Goal: Task Accomplishment & Management: Use online tool/utility

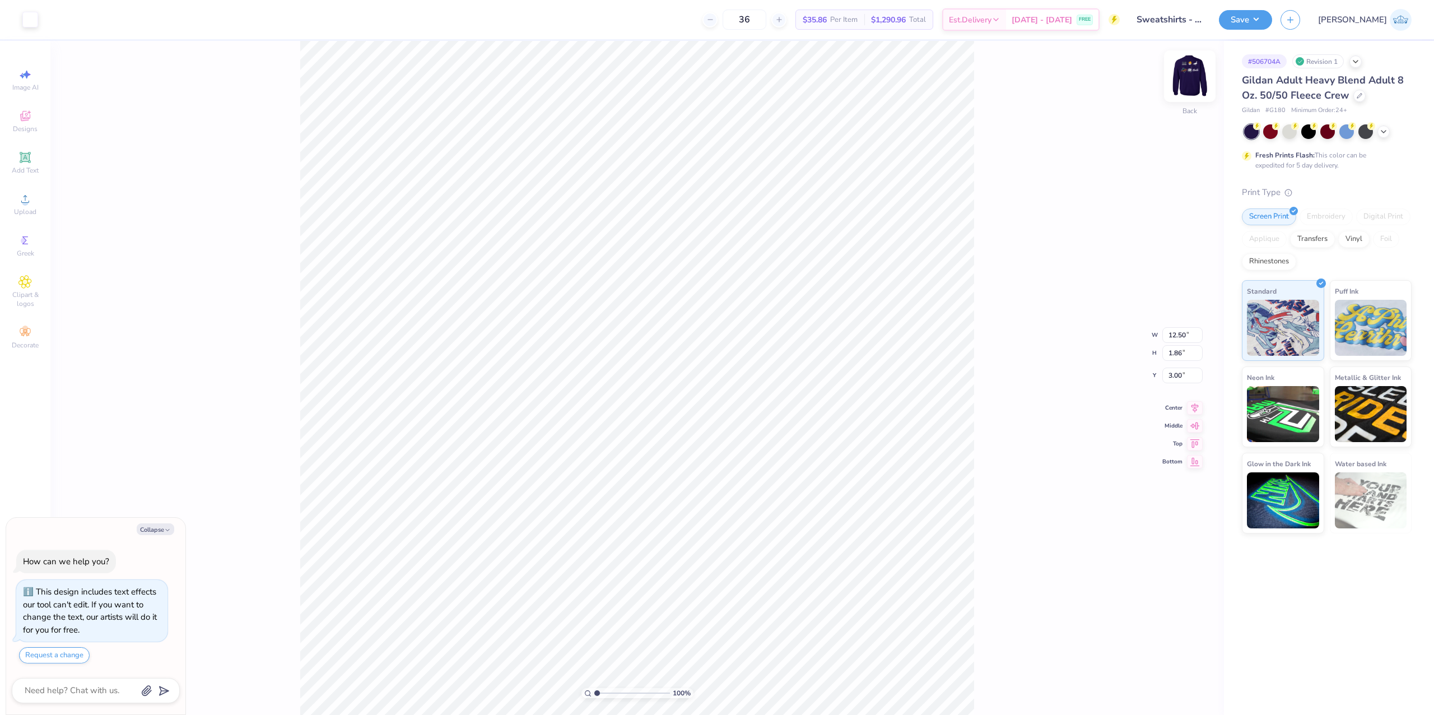
click at [1185, 74] on img at bounding box center [1189, 76] width 45 height 45
click at [18, 207] on span "Upload" at bounding box center [25, 211] width 22 height 9
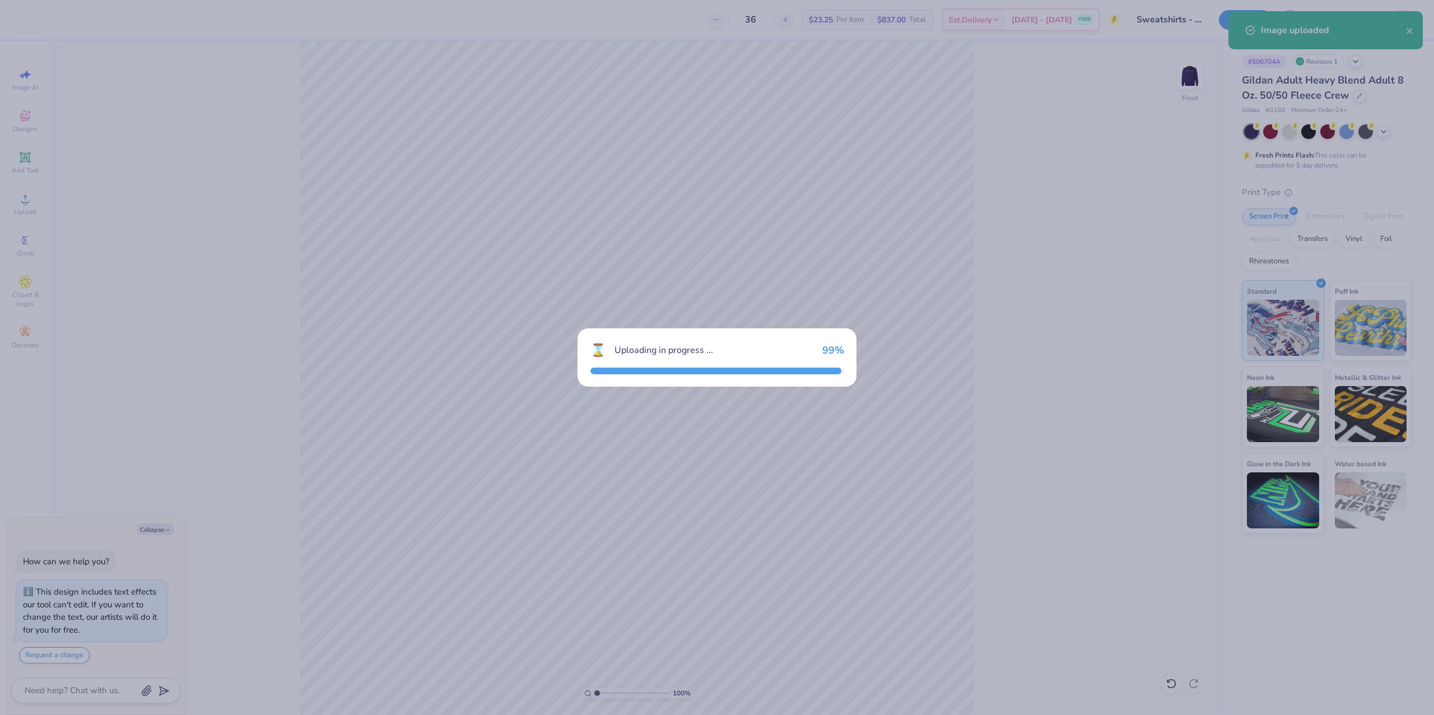
type textarea "x"
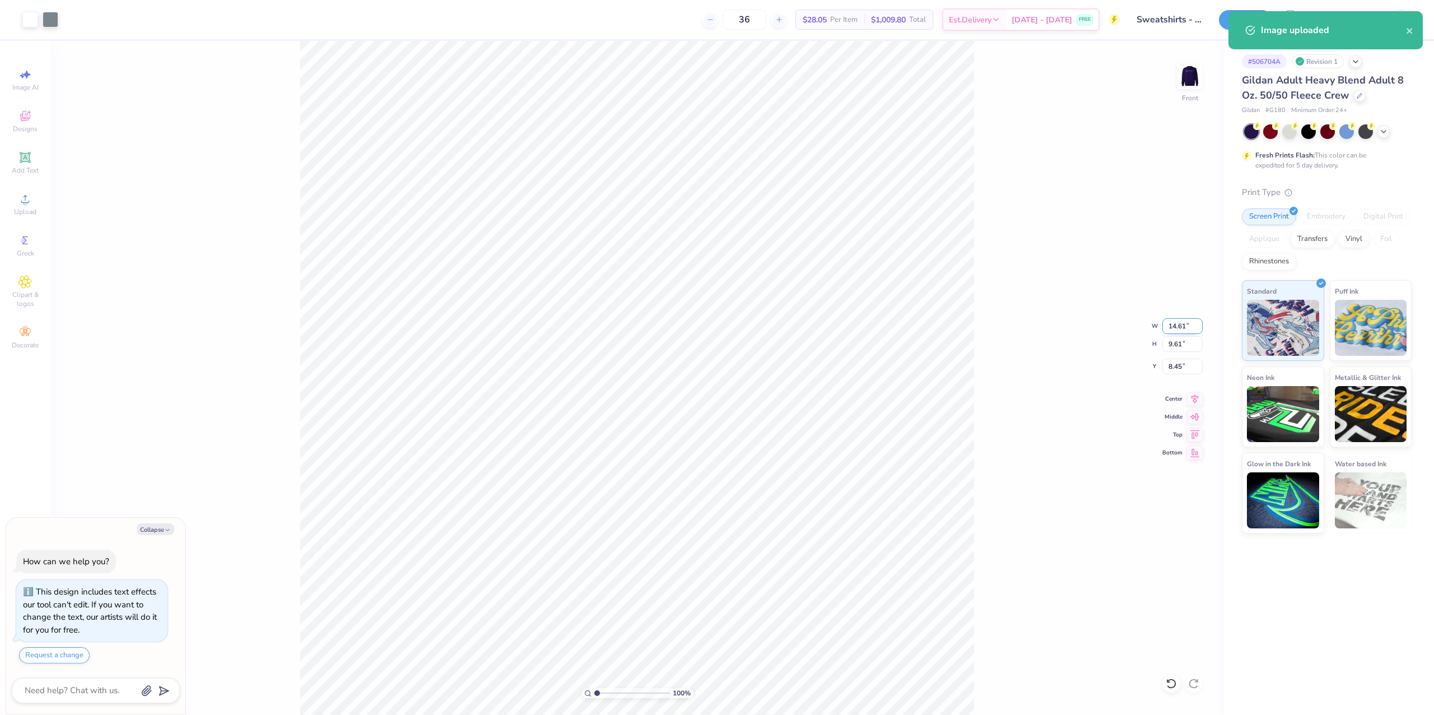
click at [1176, 326] on input "14.61" at bounding box center [1182, 326] width 40 height 16
type input "12.5"
type textarea "x"
type input "12.50"
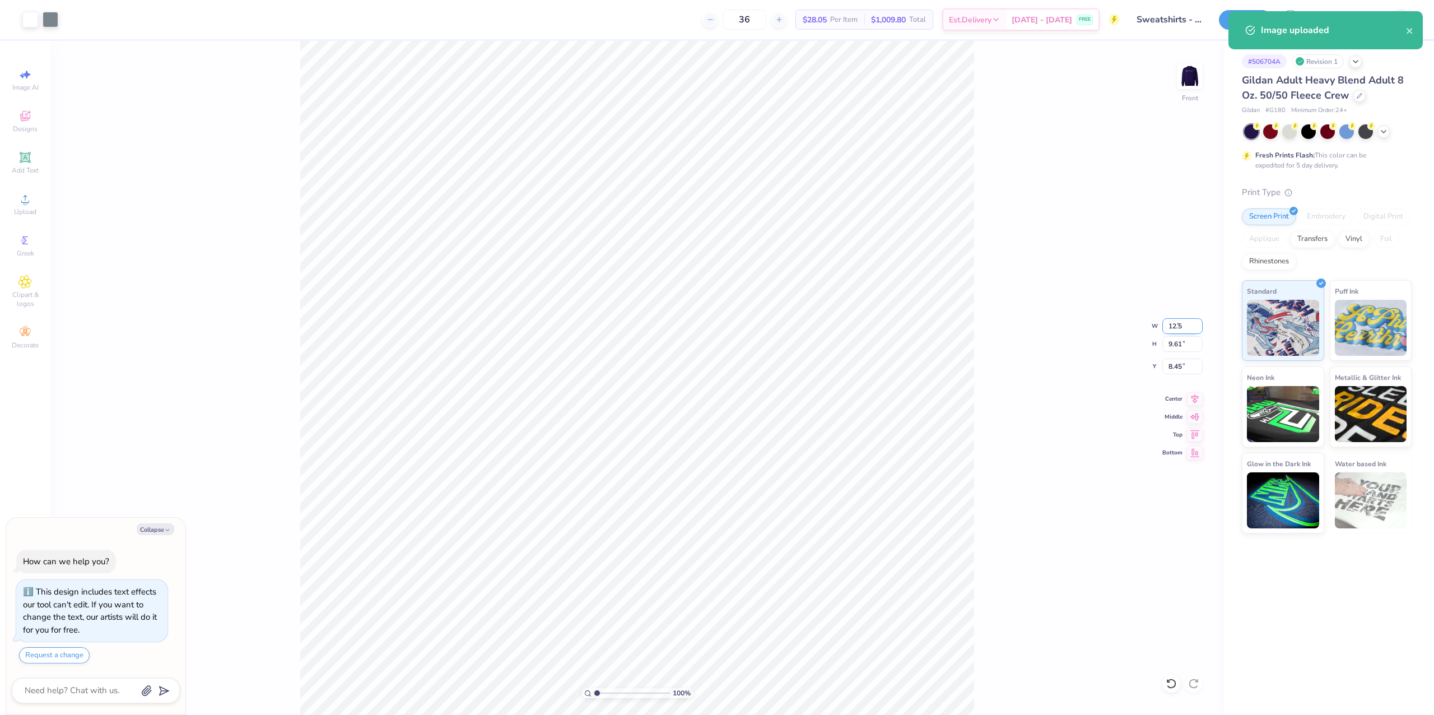
type input "8.22"
click at [1174, 363] on input "9.14" at bounding box center [1182, 366] width 40 height 16
type input "3"
type textarea "x"
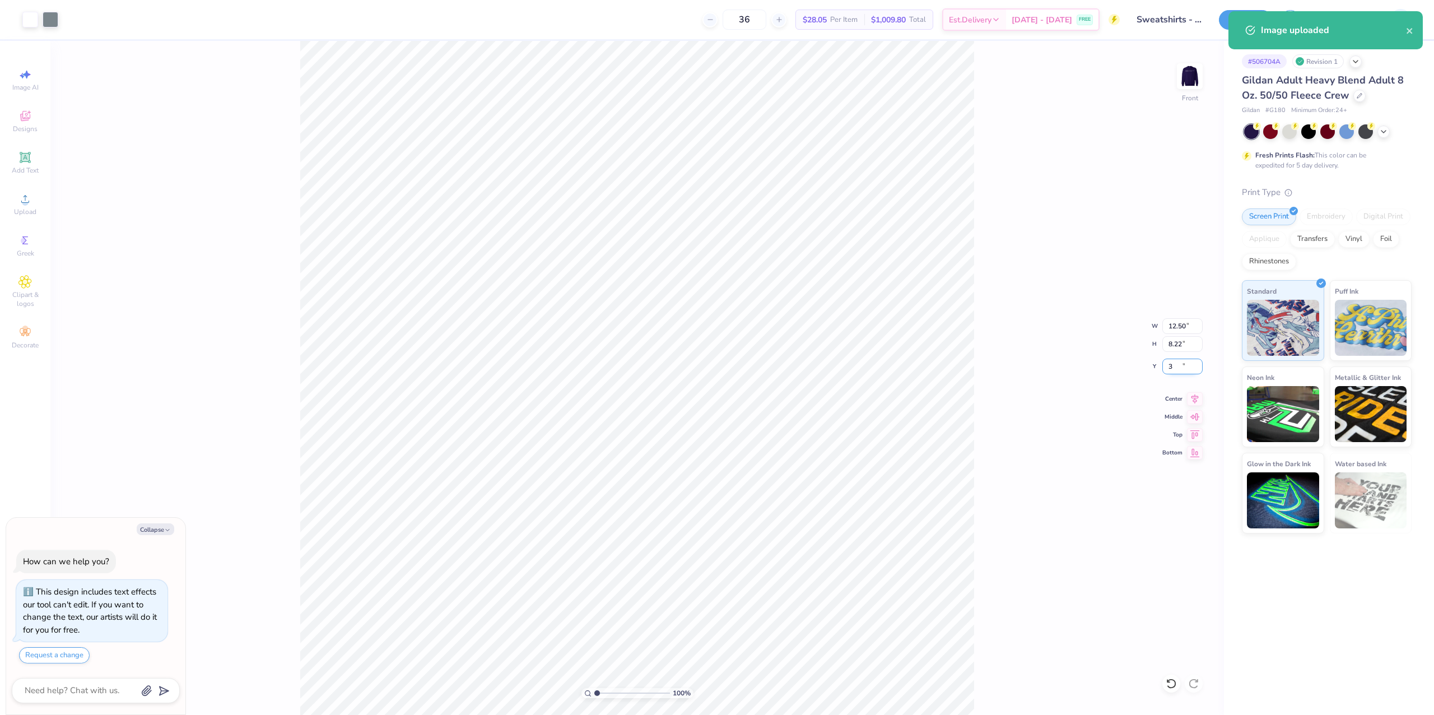
type input "3.00"
click at [1065, 411] on div "100 % Front W 12.50 12.50 " H 8.22 8.22 " Y 3.00 3.00 " Center Middle Top Bottom" at bounding box center [636, 378] width 1173 height 674
click at [1187, 395] on icon at bounding box center [1195, 396] width 16 height 13
click at [1272, 16] on button "Save" at bounding box center [1244, 18] width 53 height 20
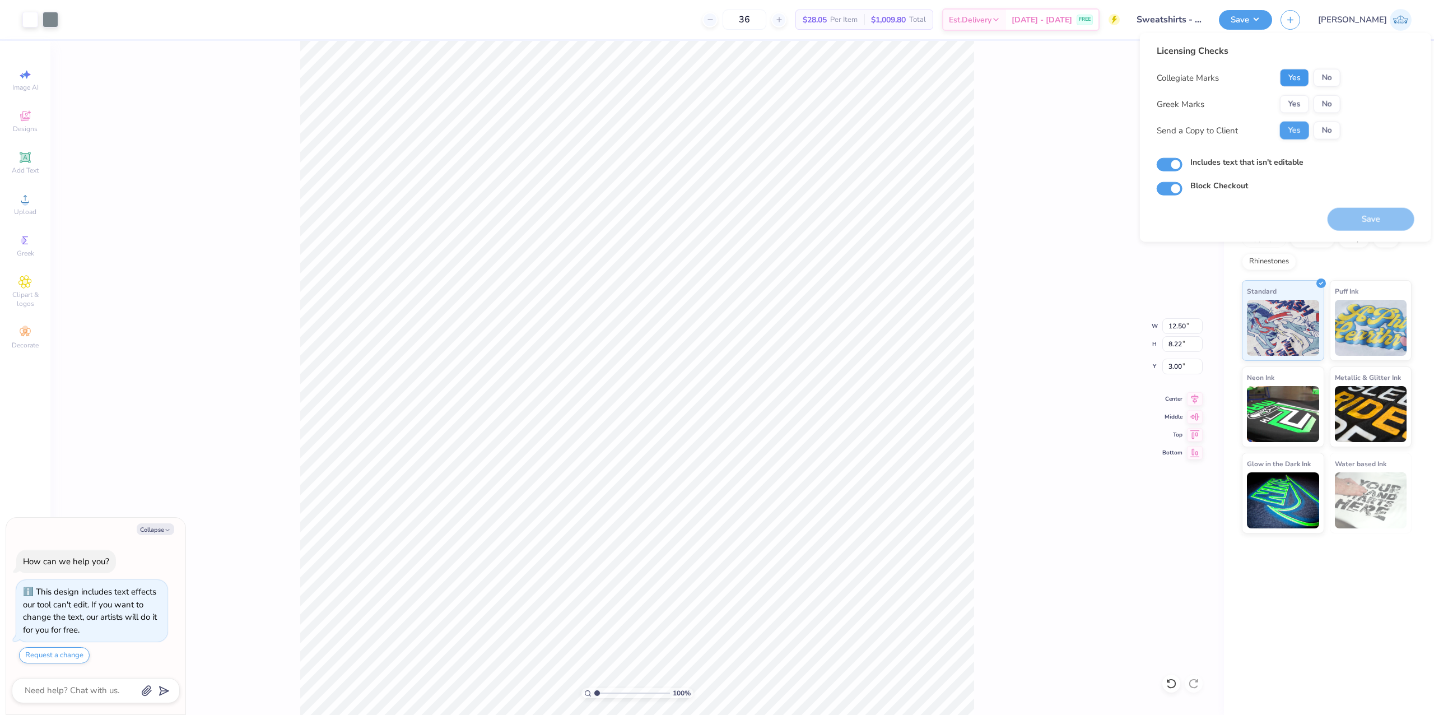
click at [1291, 85] on button "Yes" at bounding box center [1294, 78] width 29 height 18
click at [1313, 95] on button "No" at bounding box center [1326, 104] width 27 height 18
click at [1315, 99] on button "No" at bounding box center [1326, 104] width 27 height 18
type textarea "x"
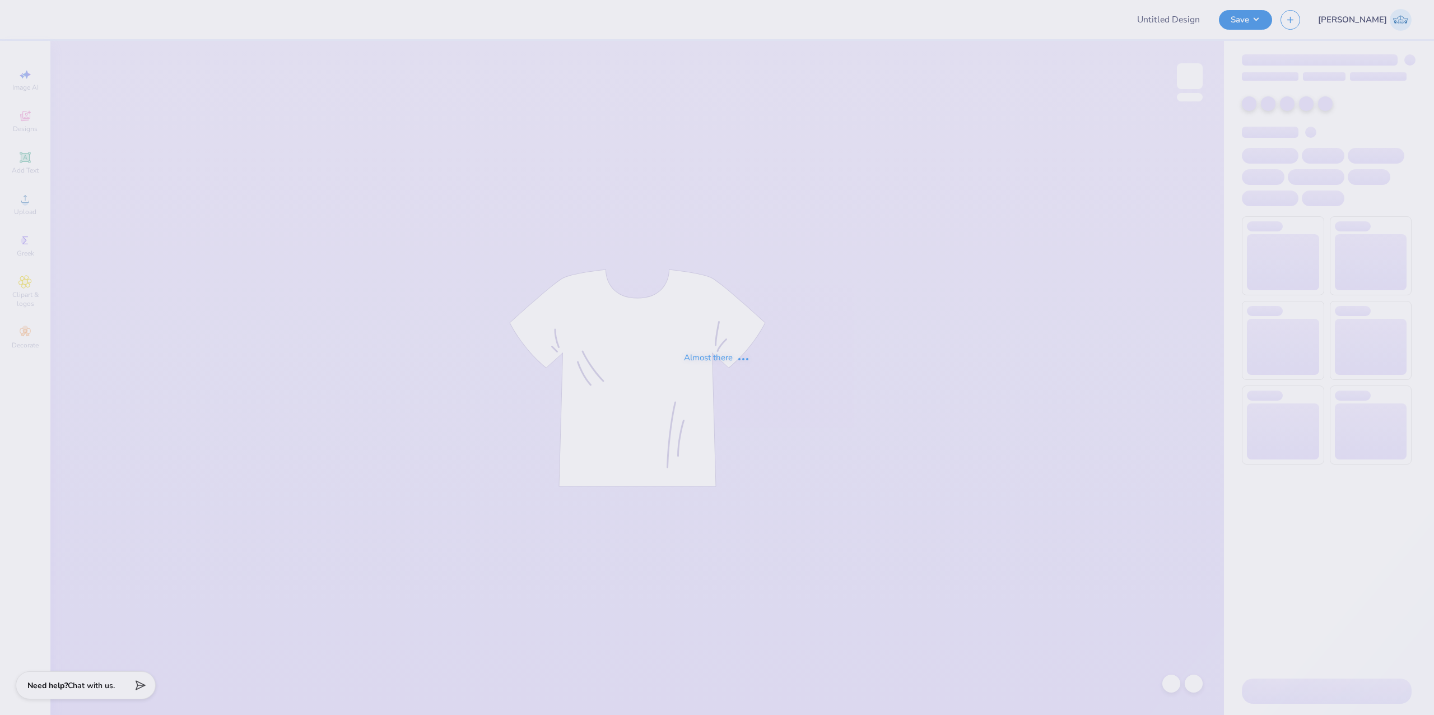
type input "Sweatshirts - American Marketing Association at The University o"
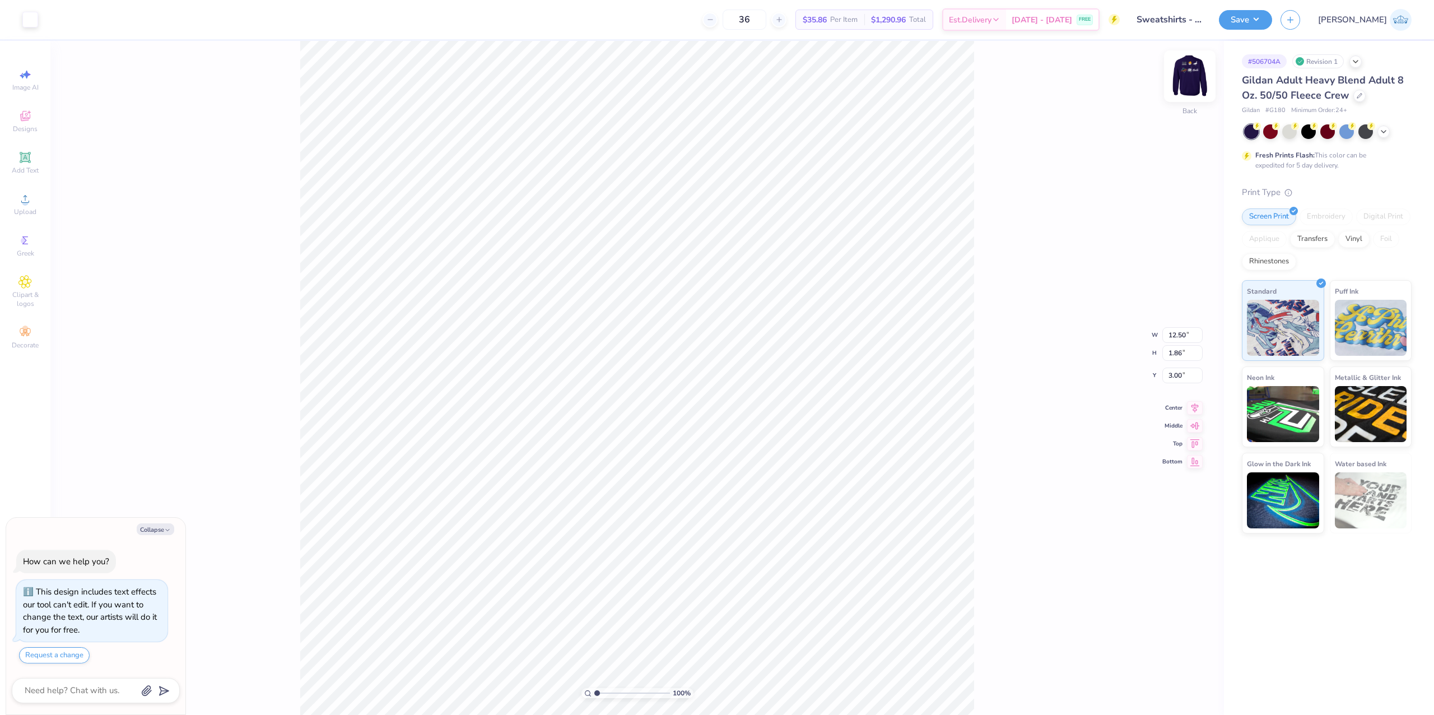
click at [1185, 77] on img at bounding box center [1189, 76] width 45 height 45
click at [32, 204] on div "Upload" at bounding box center [25, 204] width 39 height 33
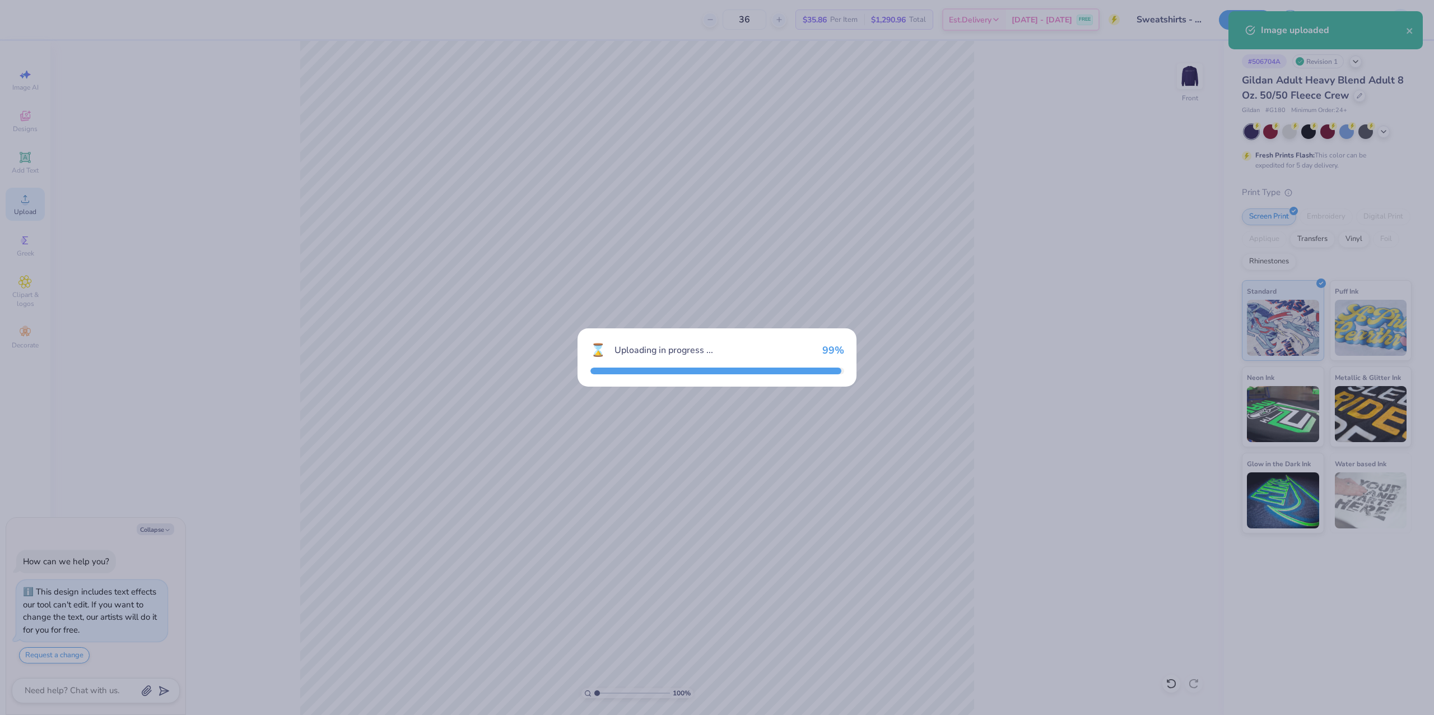
type textarea "x"
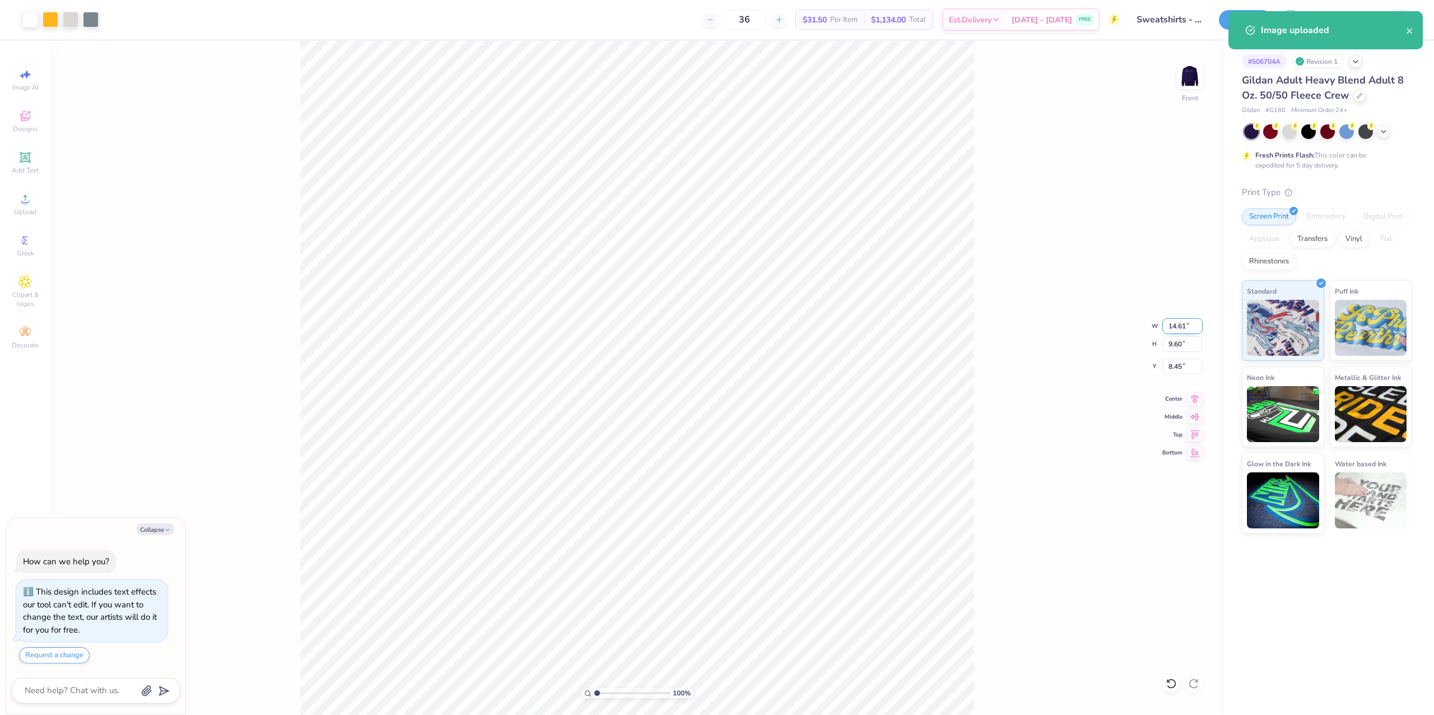
click at [1168, 321] on input "14.61" at bounding box center [1182, 326] width 40 height 16
type input "12.5"
type textarea "x"
type input "12.50"
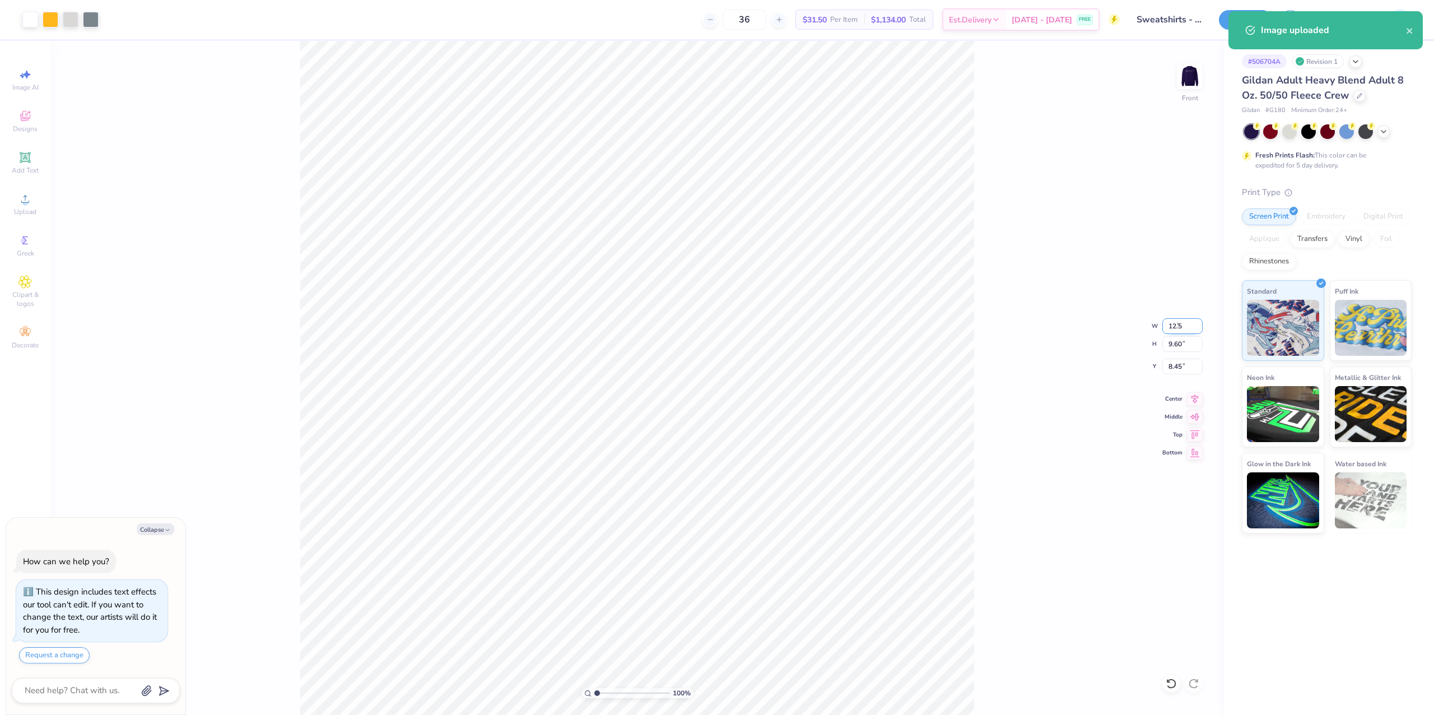
type input "8.22"
click at [1169, 370] on input "9.14" at bounding box center [1182, 366] width 40 height 16
type input "3"
type textarea "x"
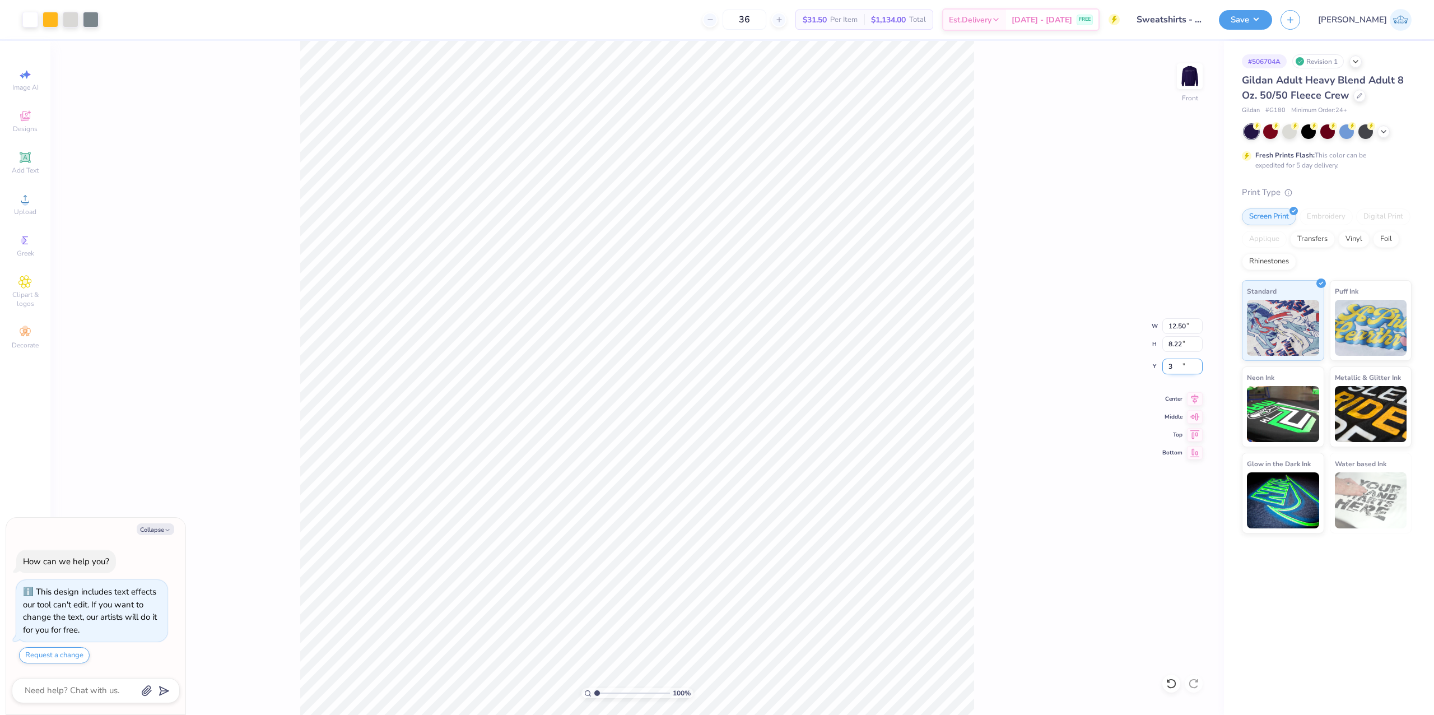
type input "3.00"
click at [977, 431] on div "100 % Front W 12.50 12.50 " H 8.22 8.22 " Y 3.00 3.00 " Center Middle Top Bottom" at bounding box center [636, 378] width 1173 height 674
click at [1181, 401] on span "Center" at bounding box center [1172, 397] width 20 height 8
type textarea "x"
click at [605, 694] on input "range" at bounding box center [632, 693] width 76 height 10
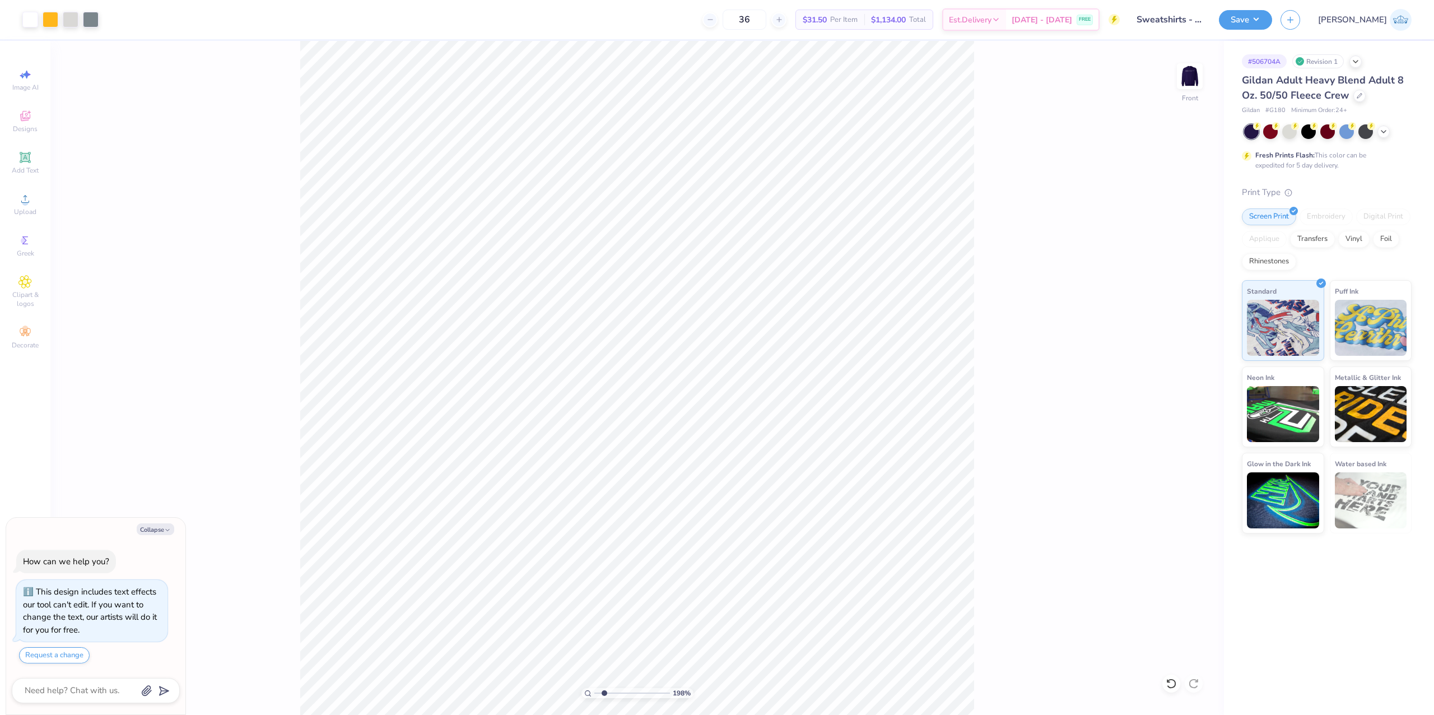
click at [604, 688] on input "range" at bounding box center [632, 693] width 76 height 10
drag, startPoint x: 572, startPoint y: 697, endPoint x: 524, endPoint y: 692, distance: 47.8
type input "1"
click at [594, 692] on input "range" at bounding box center [632, 693] width 76 height 10
click at [1190, 397] on icon at bounding box center [1195, 396] width 16 height 13
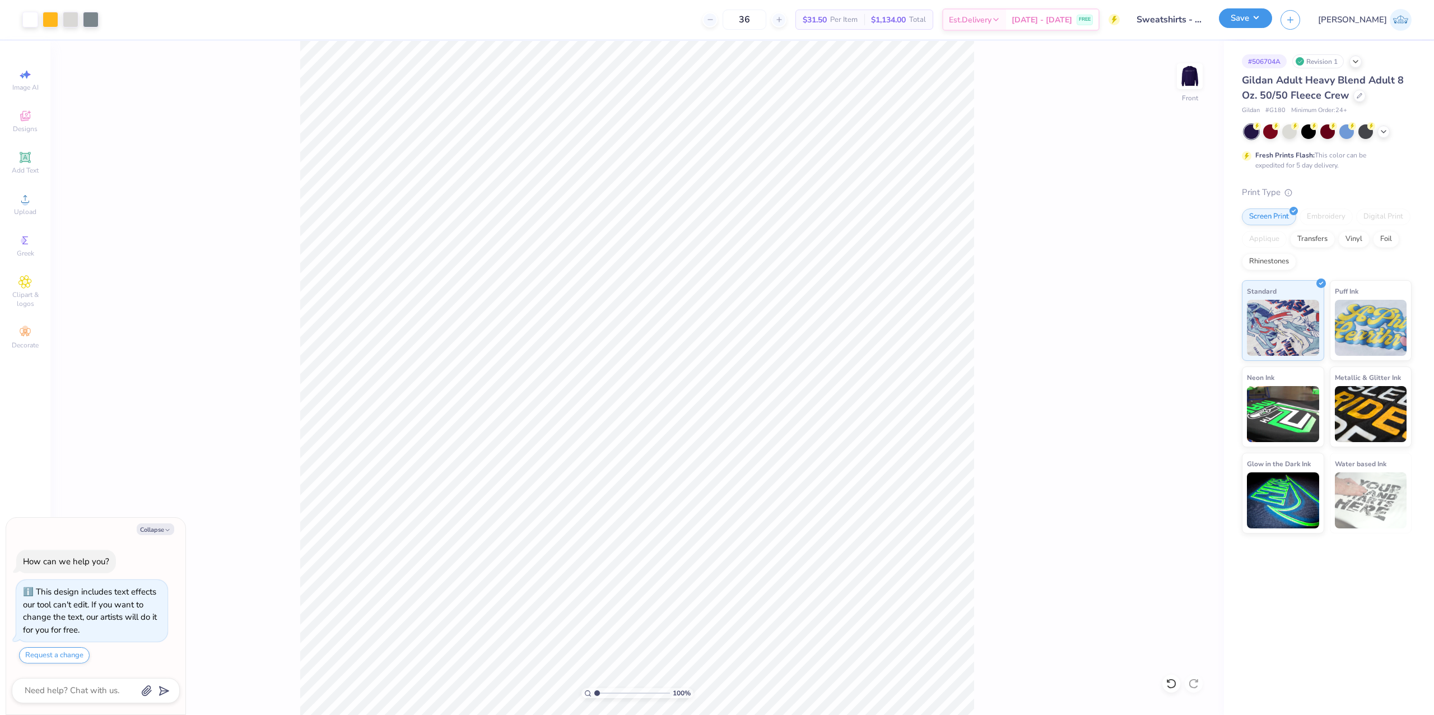
click at [1272, 23] on button "Save" at bounding box center [1244, 18] width 53 height 20
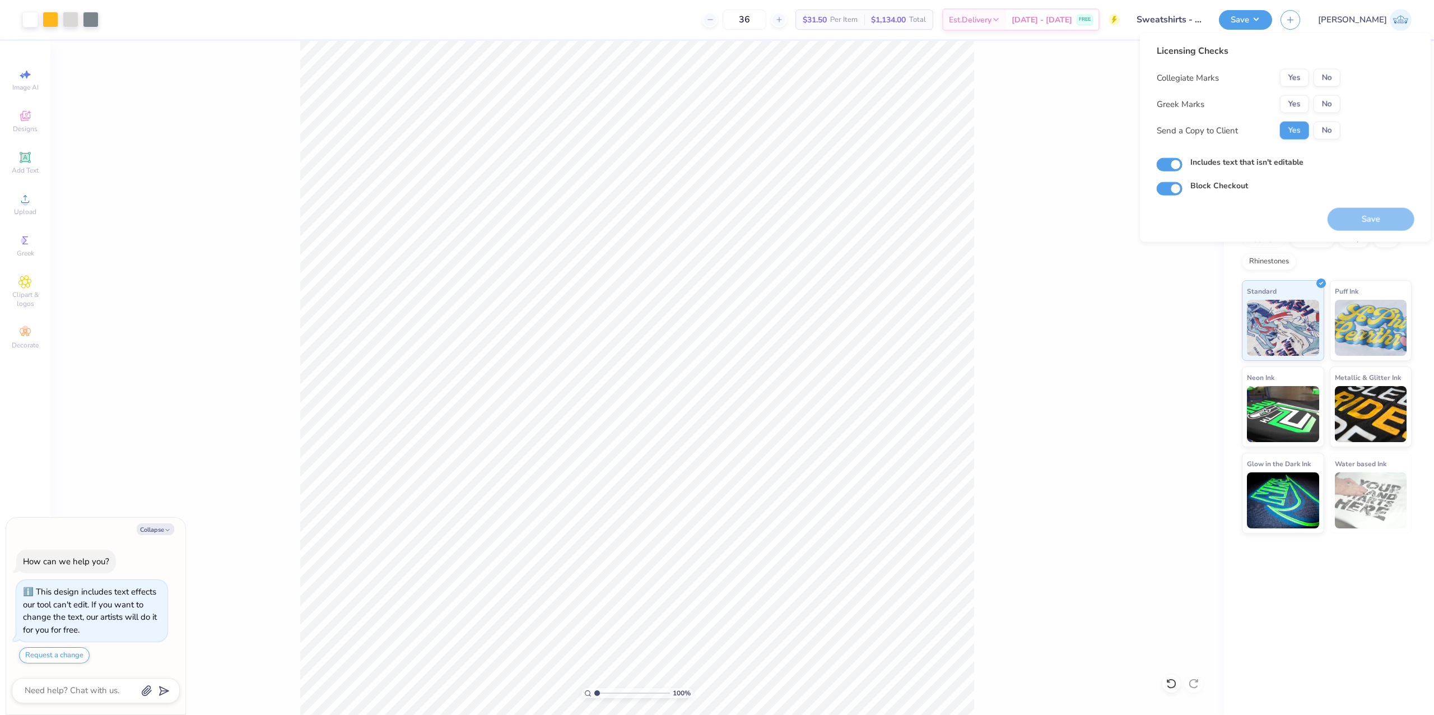
click at [1284, 90] on div "Collegiate Marks Yes No Greek Marks Yes No Send a Copy to Client Yes No" at bounding box center [1248, 104] width 184 height 71
click at [1287, 80] on button "Yes" at bounding box center [1294, 78] width 29 height 18
click at [1324, 97] on button "No" at bounding box center [1326, 104] width 27 height 18
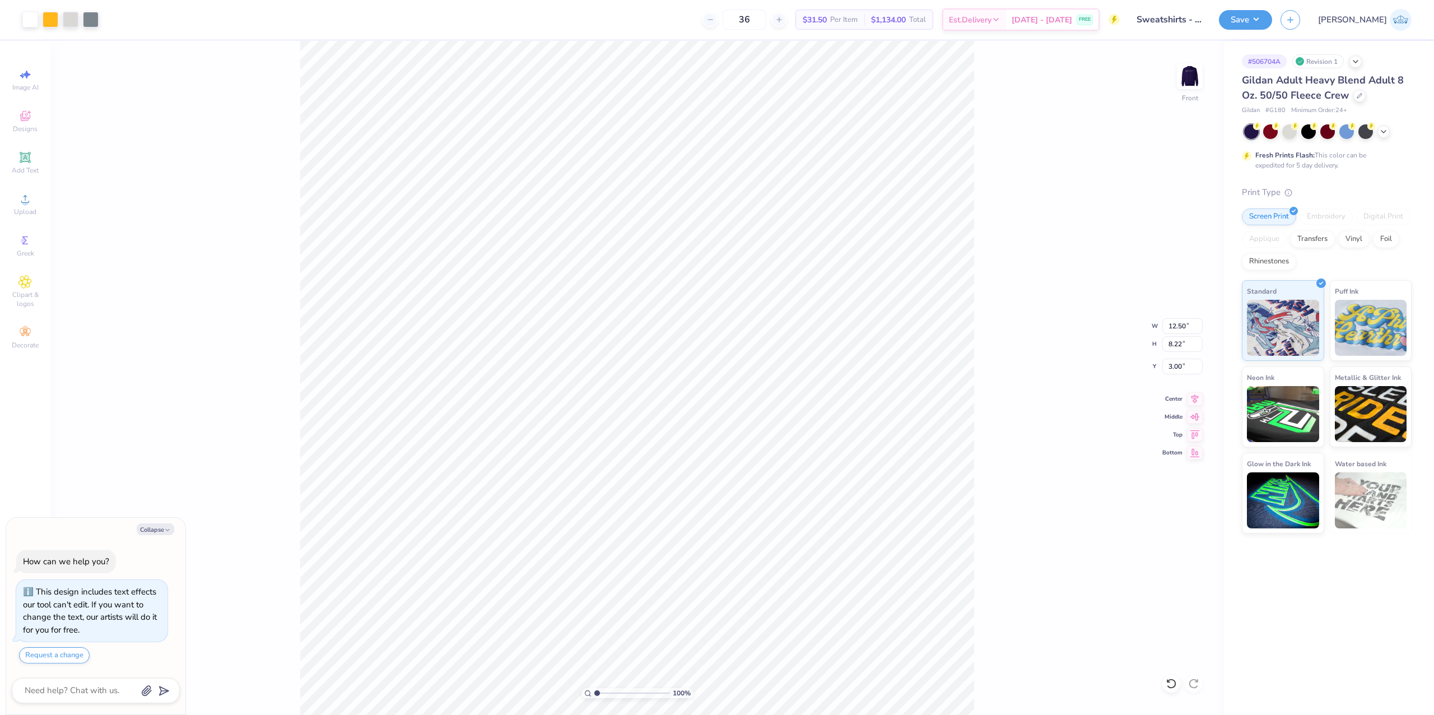
type textarea "x"
type input "7.91"
click at [28, 213] on span "Upload" at bounding box center [25, 211] width 22 height 9
click at [1272, 14] on button "Save" at bounding box center [1244, 18] width 53 height 20
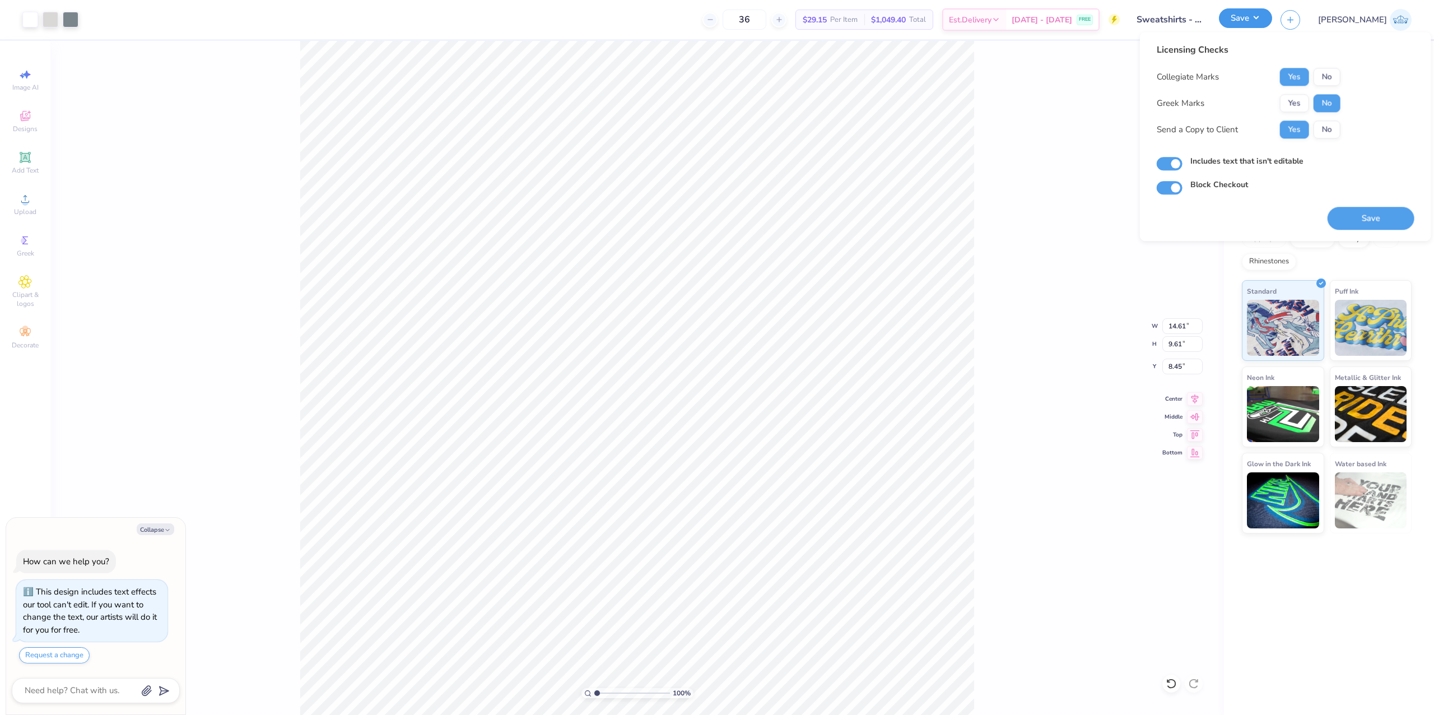
click at [1272, 14] on button "Save" at bounding box center [1244, 18] width 53 height 20
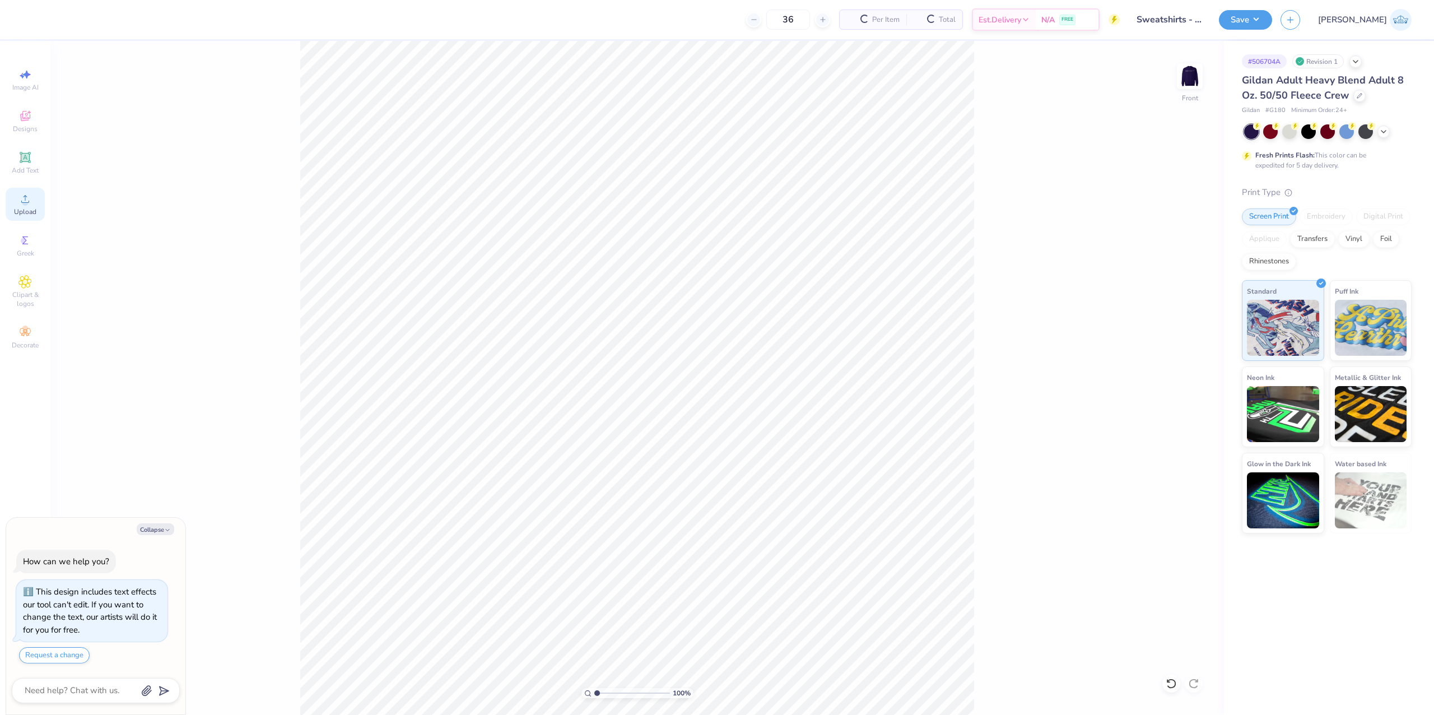
click at [29, 206] on div "Upload" at bounding box center [25, 204] width 39 height 33
click at [29, 205] on icon at bounding box center [24, 198] width 13 height 13
click at [19, 218] on div "Upload" at bounding box center [25, 204] width 39 height 33
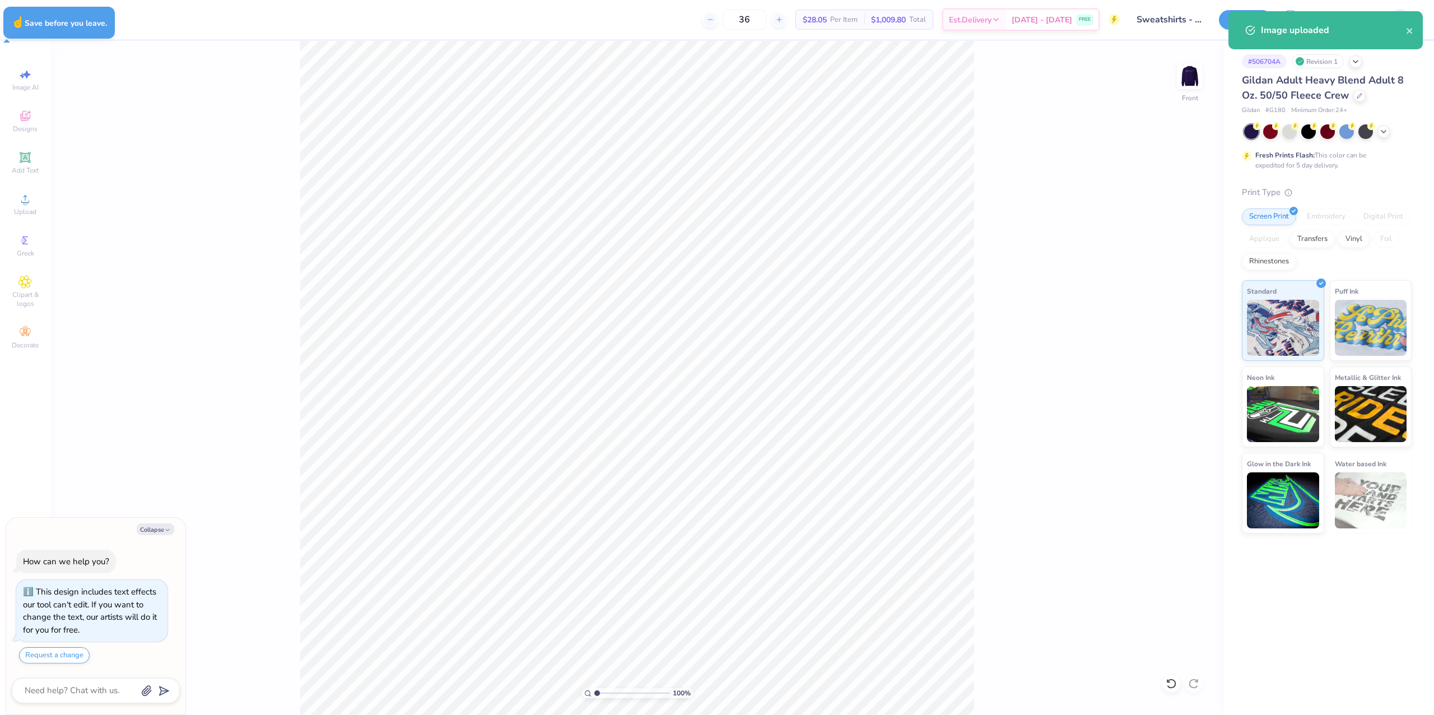
type textarea "x"
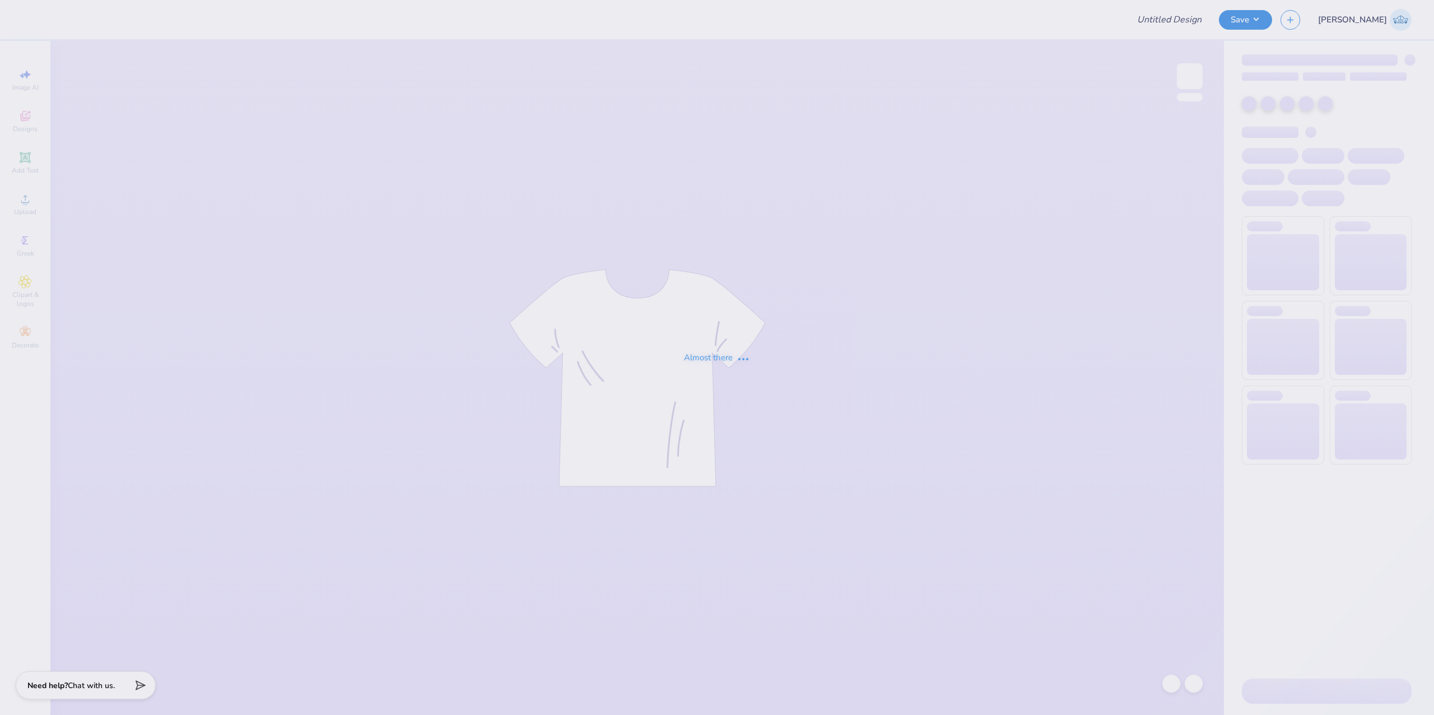
type input "Sweatshirts - American Marketing Association at The University o"
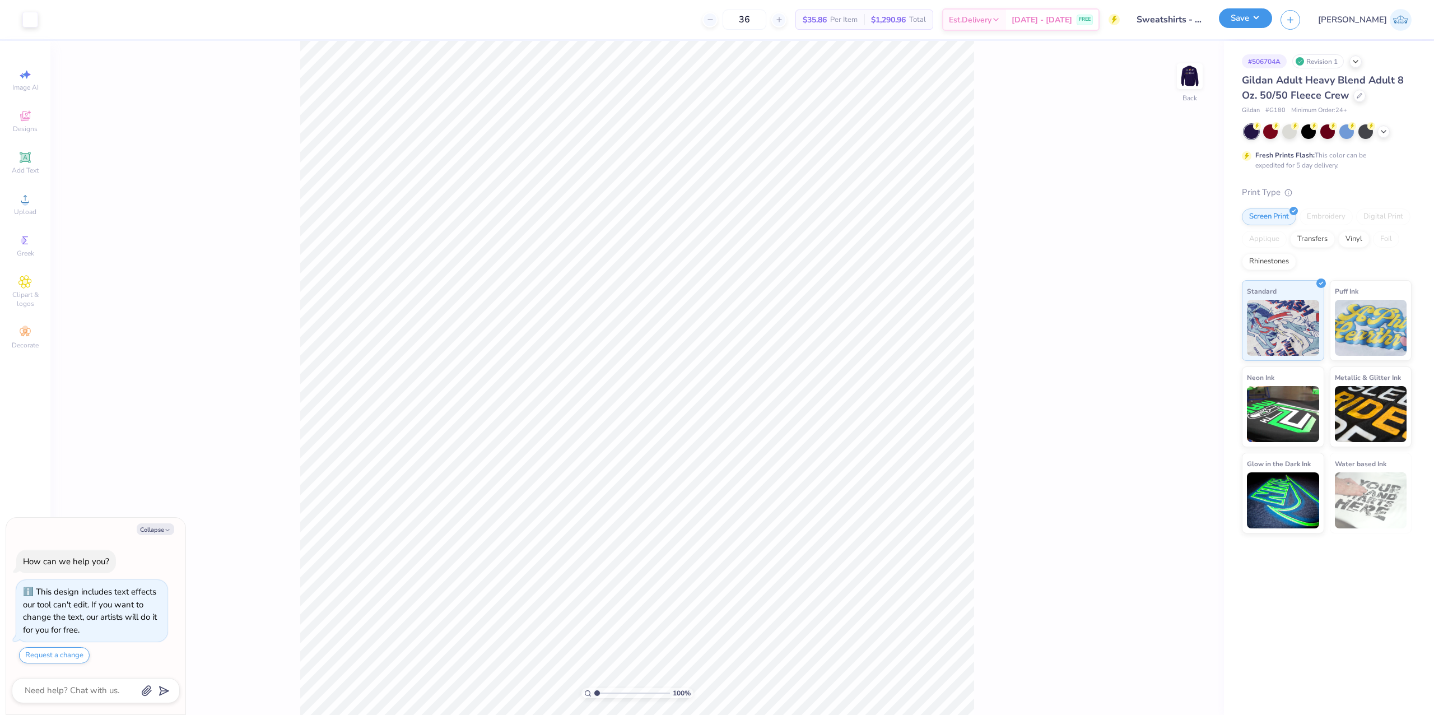
click at [1272, 19] on button "Save" at bounding box center [1244, 18] width 53 height 20
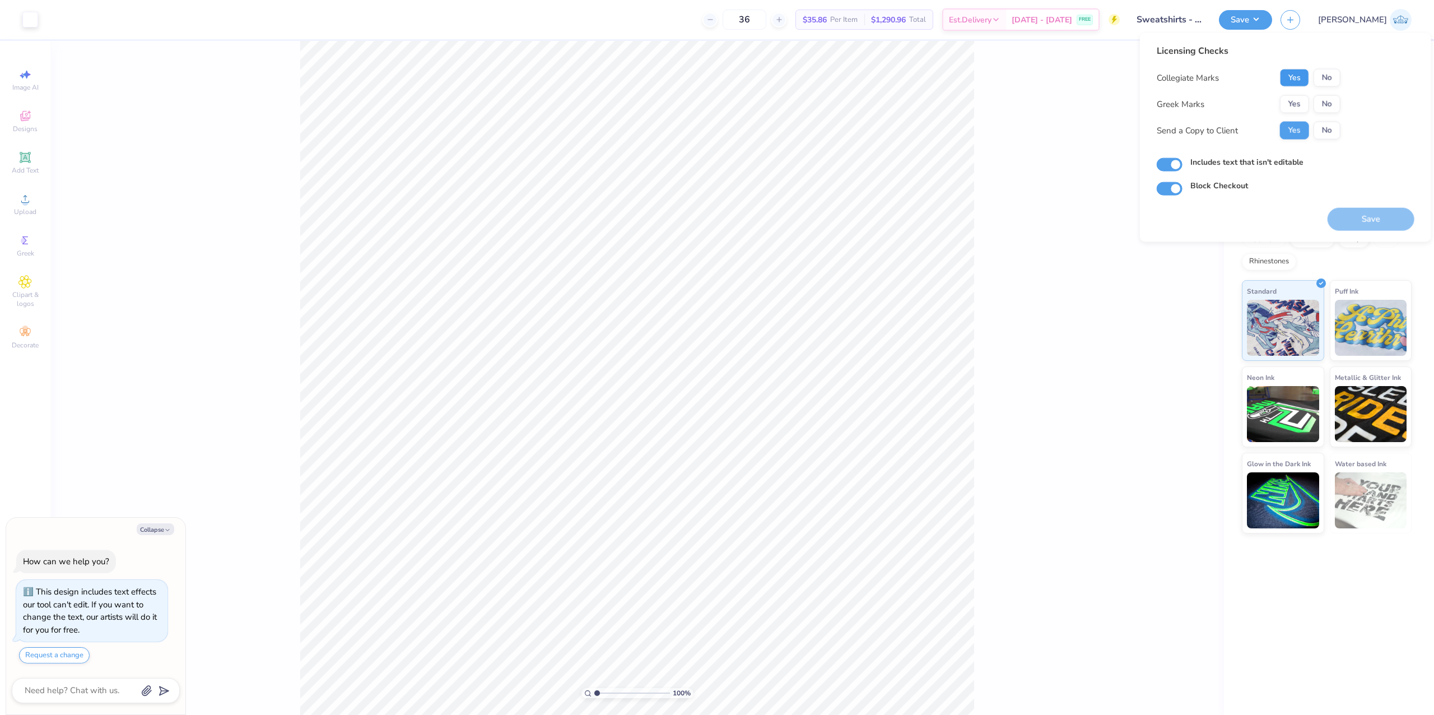
click at [1289, 73] on button "Yes" at bounding box center [1294, 78] width 29 height 18
click at [1326, 105] on button "No" at bounding box center [1326, 104] width 27 height 18
click at [1362, 223] on button "Save" at bounding box center [1370, 219] width 87 height 23
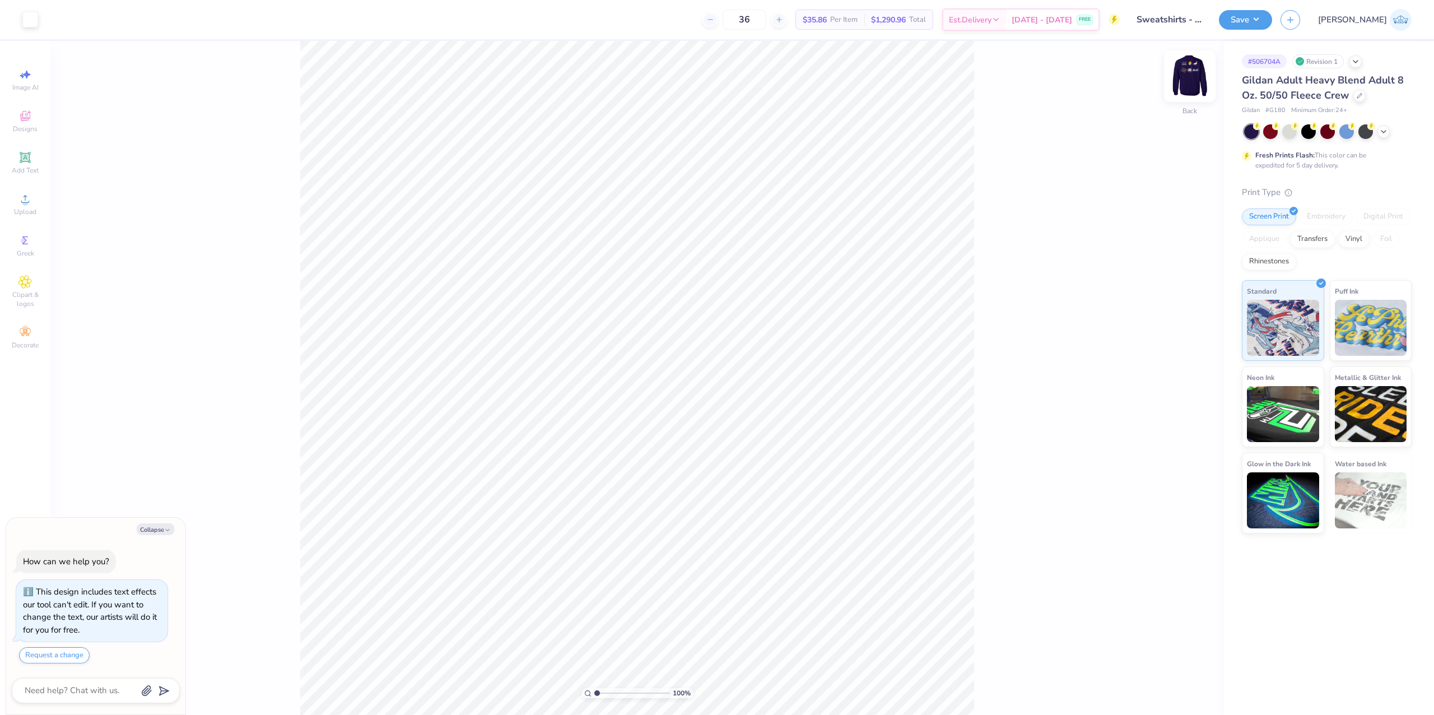
click at [1181, 76] on img at bounding box center [1189, 76] width 45 height 45
type textarea "x"
click at [1193, 70] on img at bounding box center [1189, 76] width 45 height 45
click at [14, 189] on div "Upload" at bounding box center [25, 204] width 39 height 33
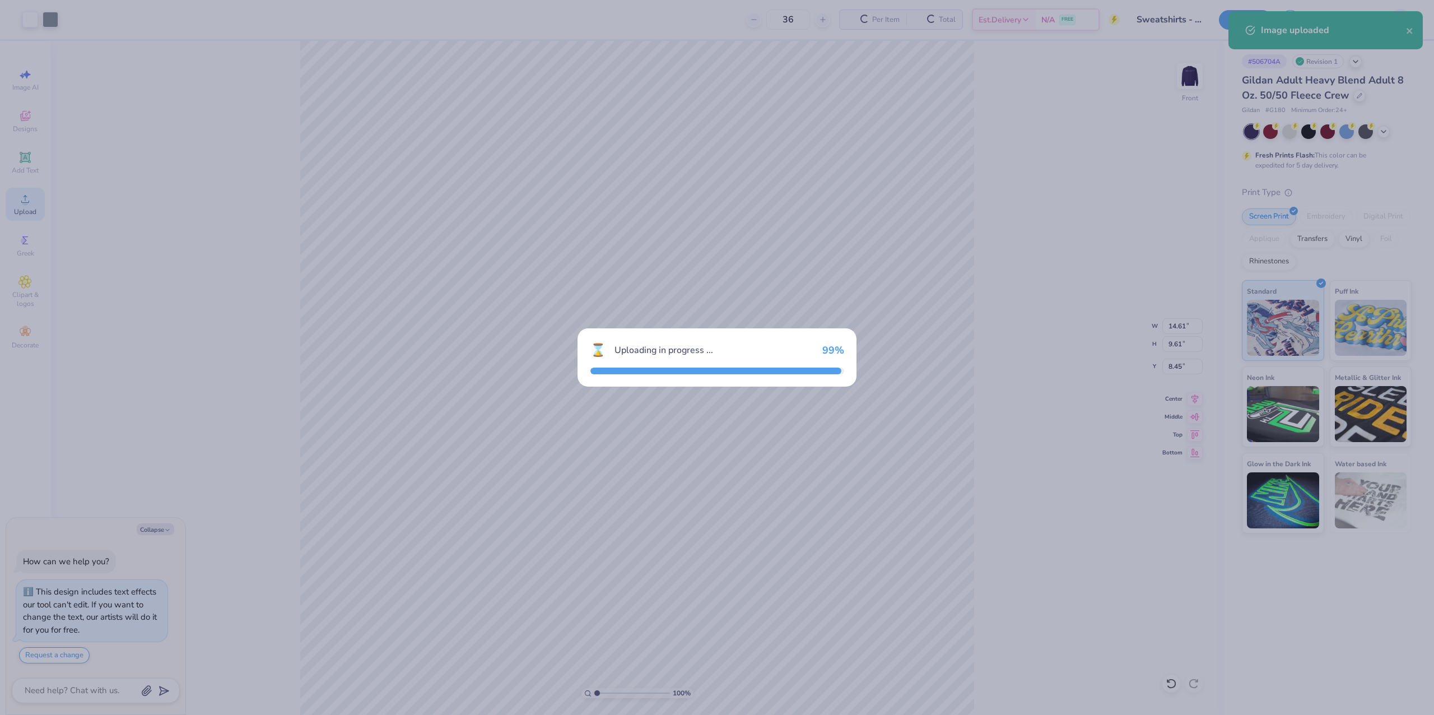
type textarea "x"
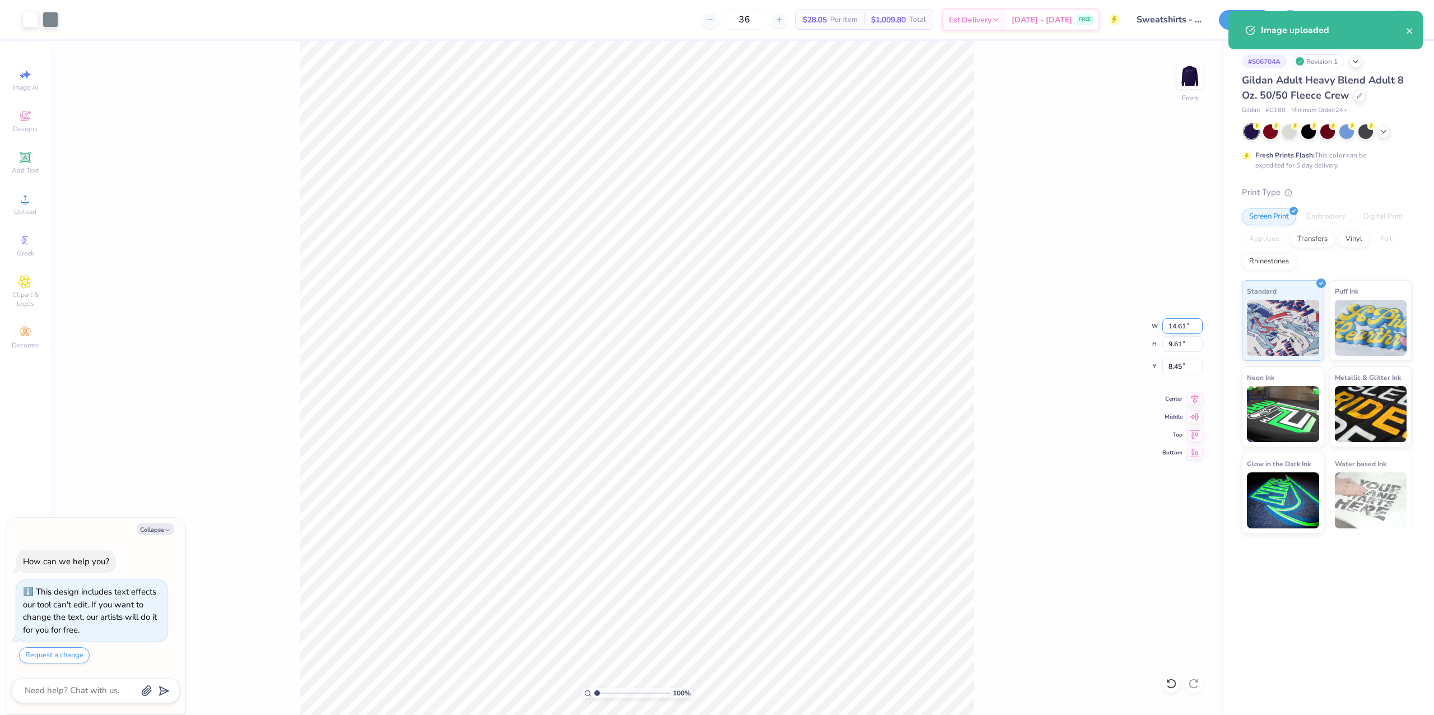
click at [1173, 325] on input "14.61" at bounding box center [1182, 326] width 40 height 16
type input "12.5"
type textarea "x"
type input "12.50"
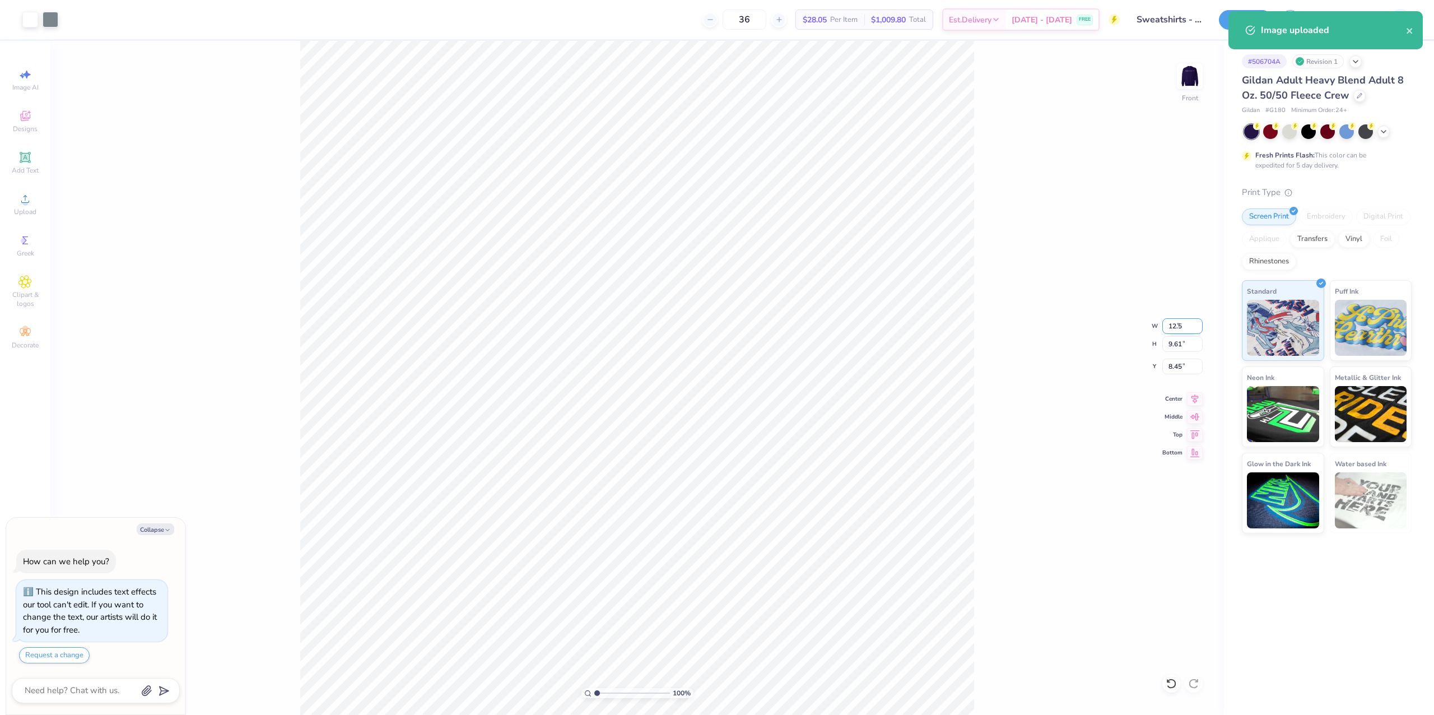
type input "8.22"
click at [1171, 363] on input "9.14" at bounding box center [1182, 366] width 40 height 16
type input "3"
type textarea "x"
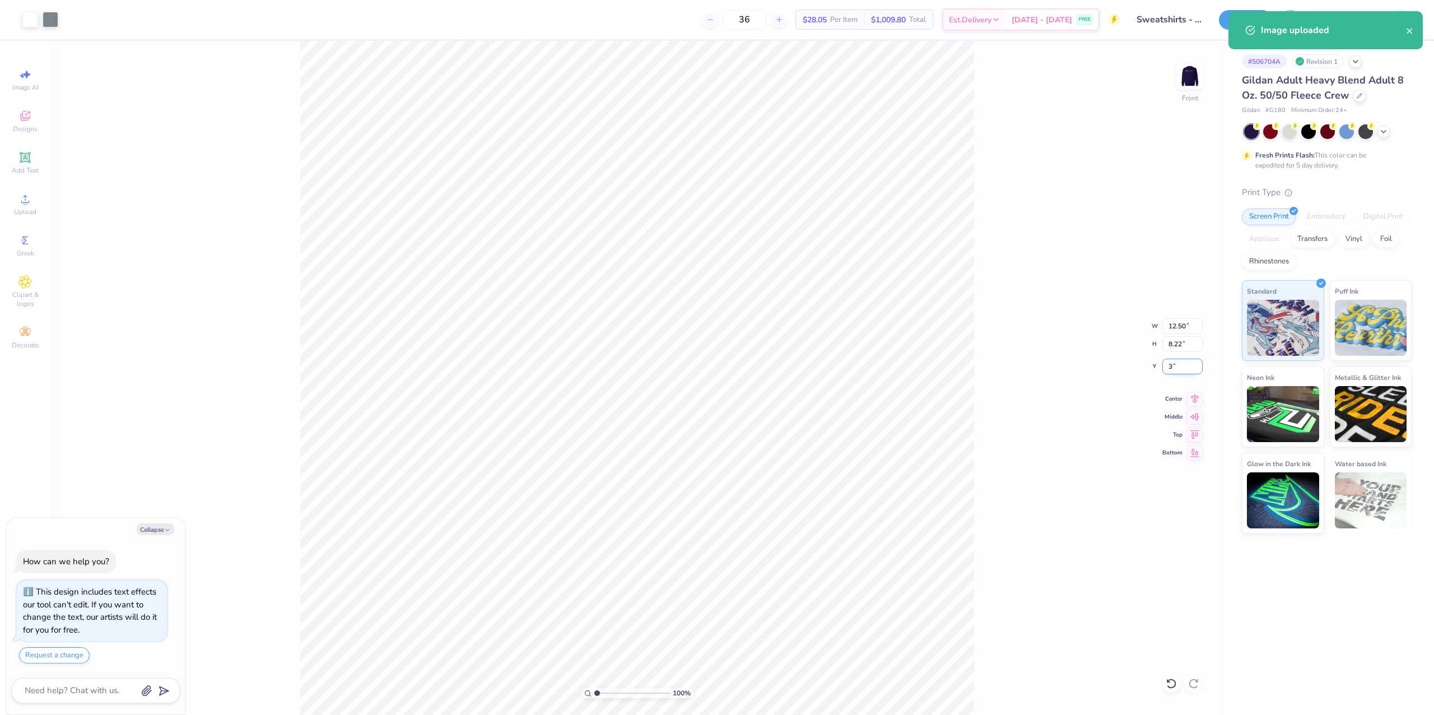
type input "3.00"
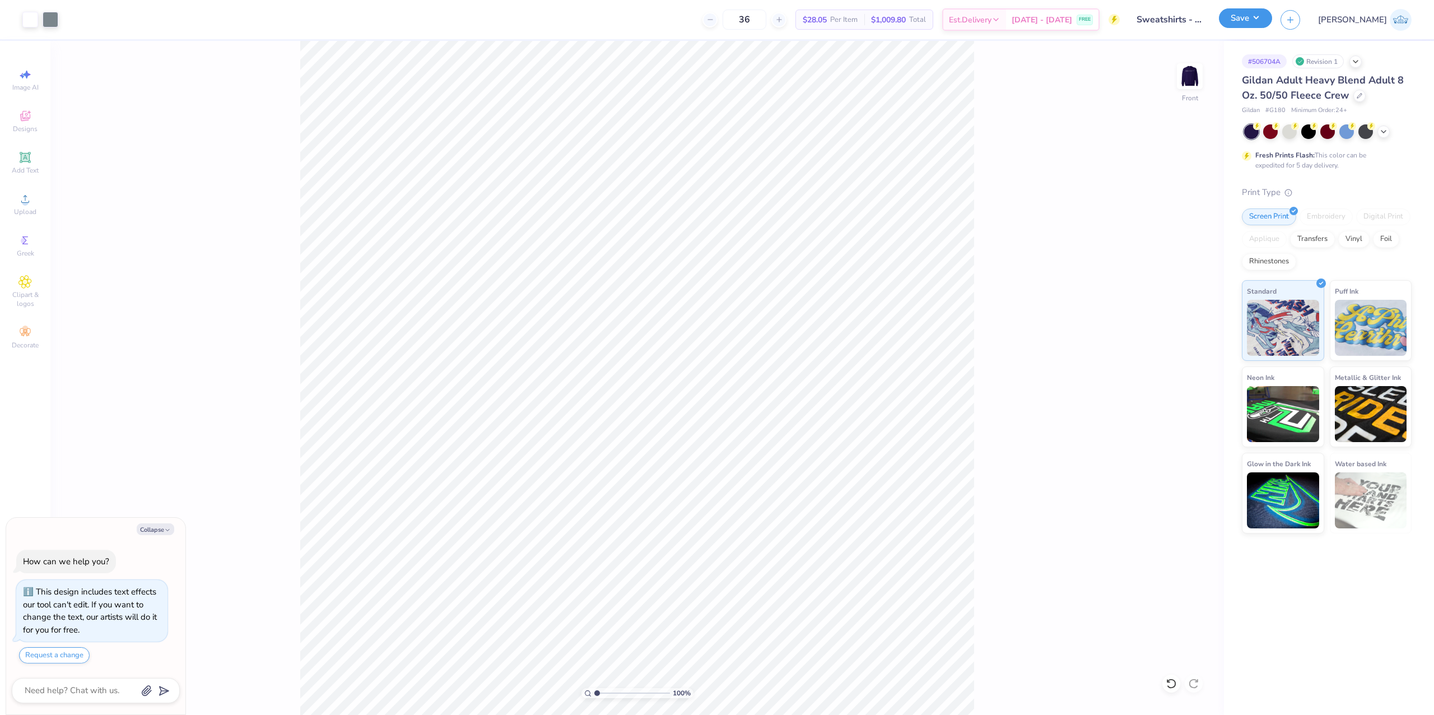
click at [1272, 18] on button "Save" at bounding box center [1244, 18] width 53 height 20
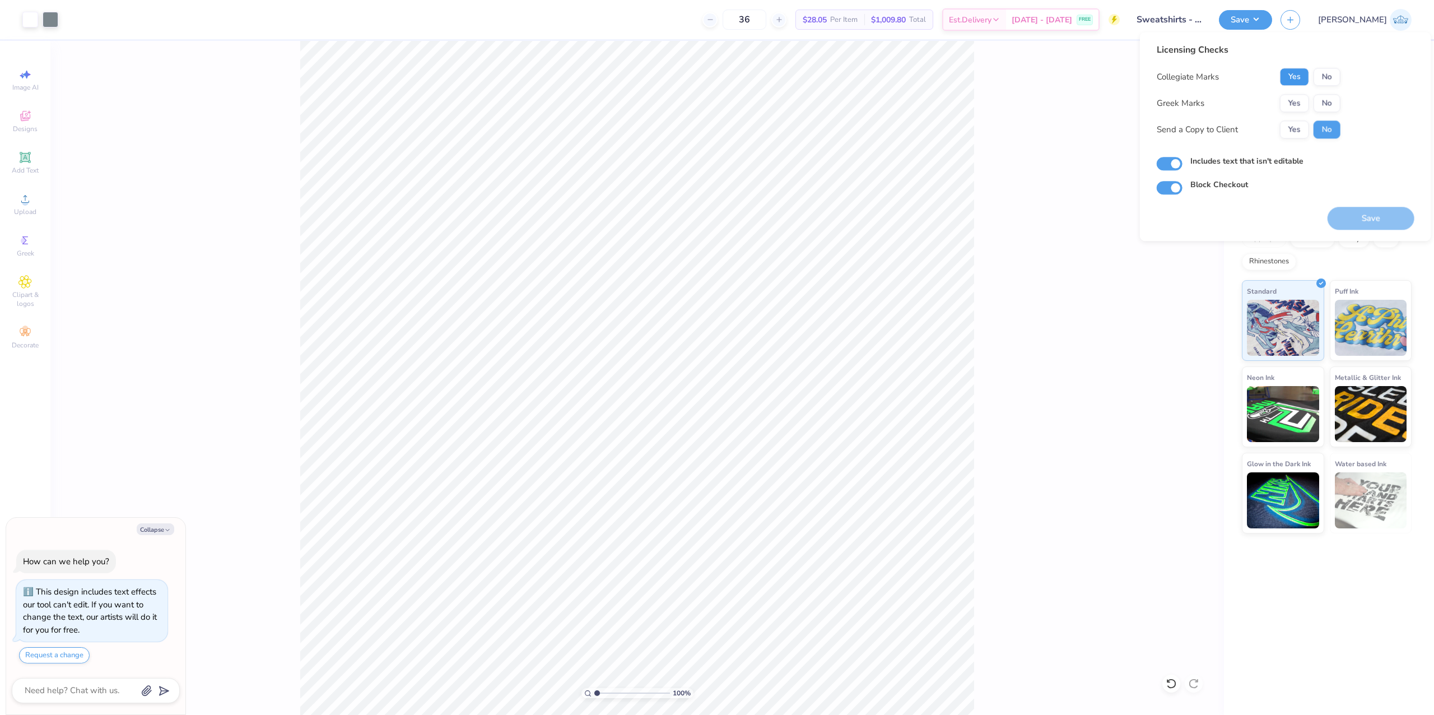
click at [1295, 77] on button "Yes" at bounding box center [1294, 77] width 29 height 18
click at [1336, 109] on button "No" at bounding box center [1326, 103] width 27 height 18
click at [1283, 124] on button "Yes" at bounding box center [1294, 129] width 29 height 18
click at [1358, 220] on button "Save" at bounding box center [1370, 218] width 87 height 23
type textarea "x"
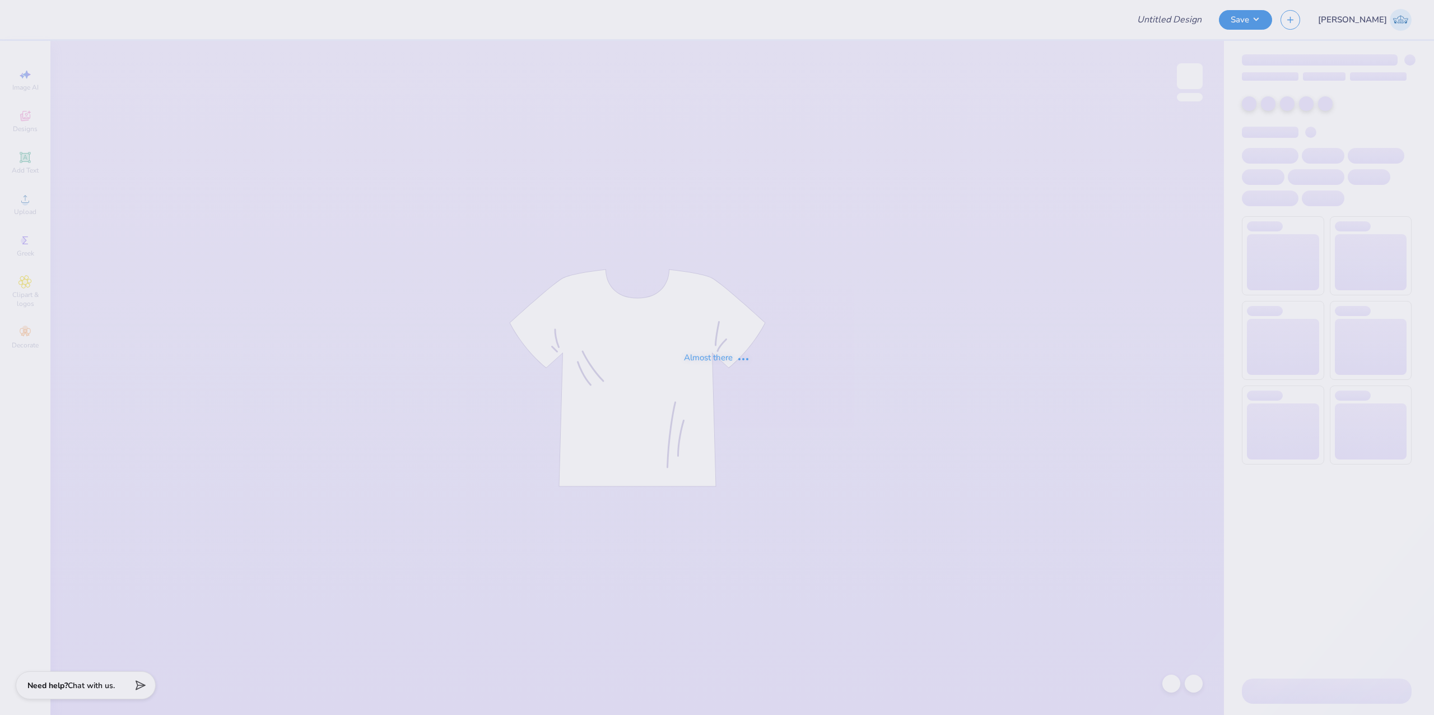
type input "recruitment"
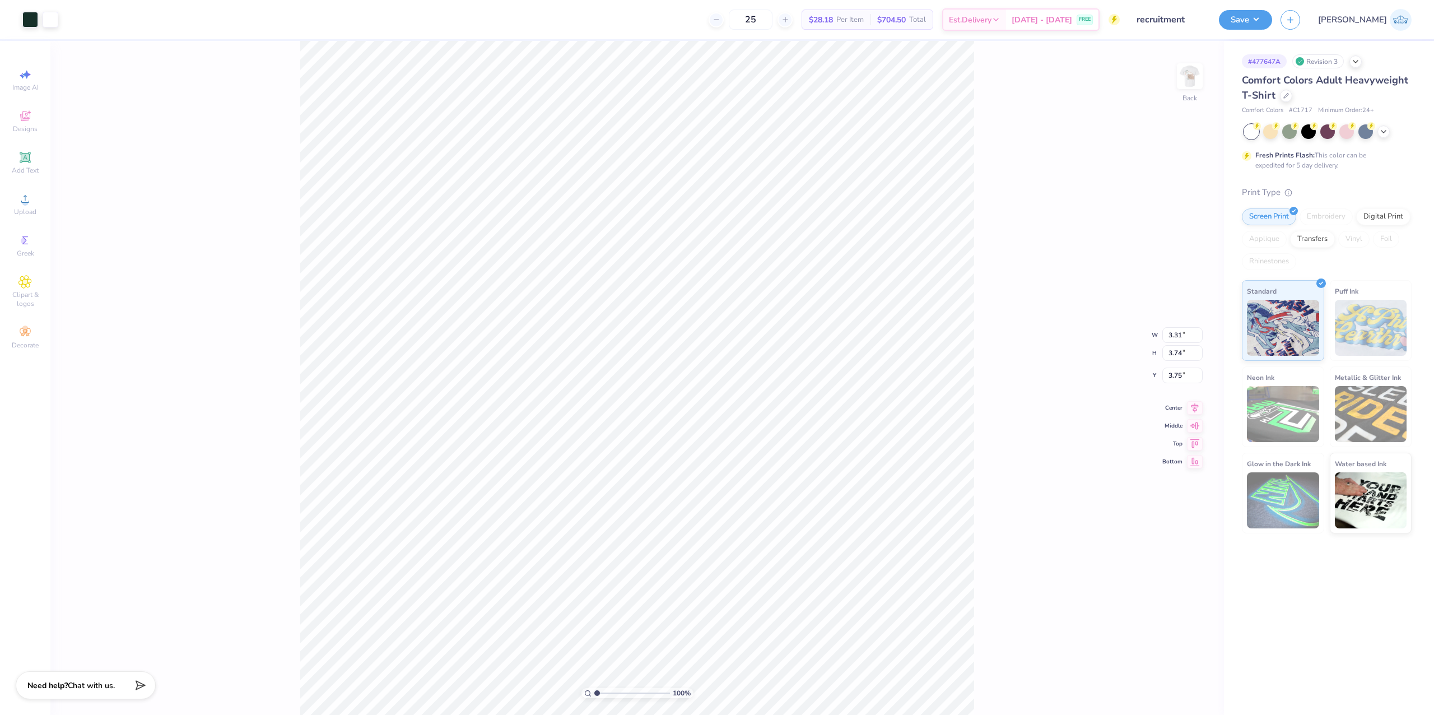
click at [1114, 108] on div "100 % Back W 3.31 3.31 " H 3.74 3.74 " Y 3.75 3.75 " Center Middle Top Bottom" at bounding box center [636, 378] width 1173 height 674
click at [1183, 68] on img at bounding box center [1189, 76] width 45 height 45
drag, startPoint x: 622, startPoint y: 693, endPoint x: 629, endPoint y: 695, distance: 8.2
type input "5.36"
click at [629, 695] on input "range" at bounding box center [632, 693] width 76 height 10
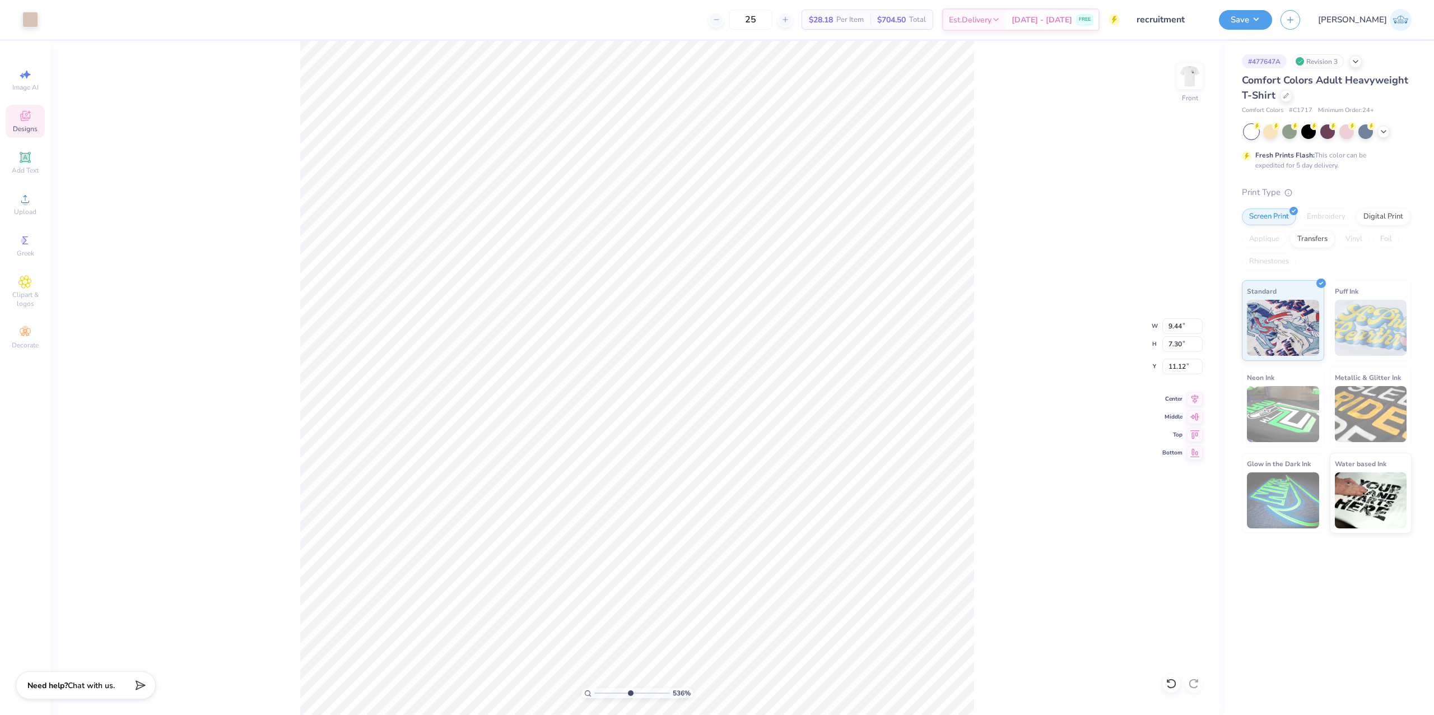
type input "9.44"
type input "7.30"
type input "11.12"
click at [603, 690] on div "536 %" at bounding box center [637, 378] width 674 height 674
type input "1"
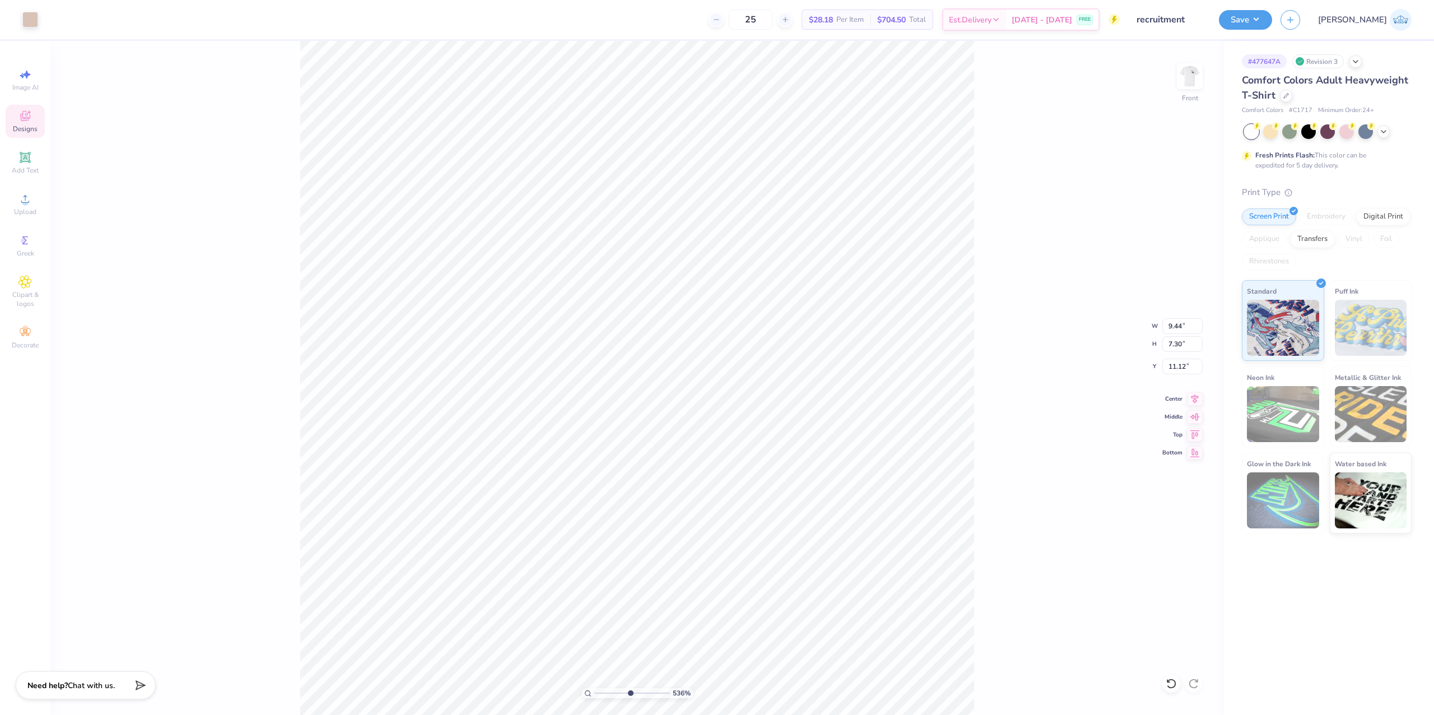
click at [594, 688] on input "range" at bounding box center [632, 693] width 76 height 10
type input "11.07"
type input "5.34"
type input "12.52"
type input "5.91"
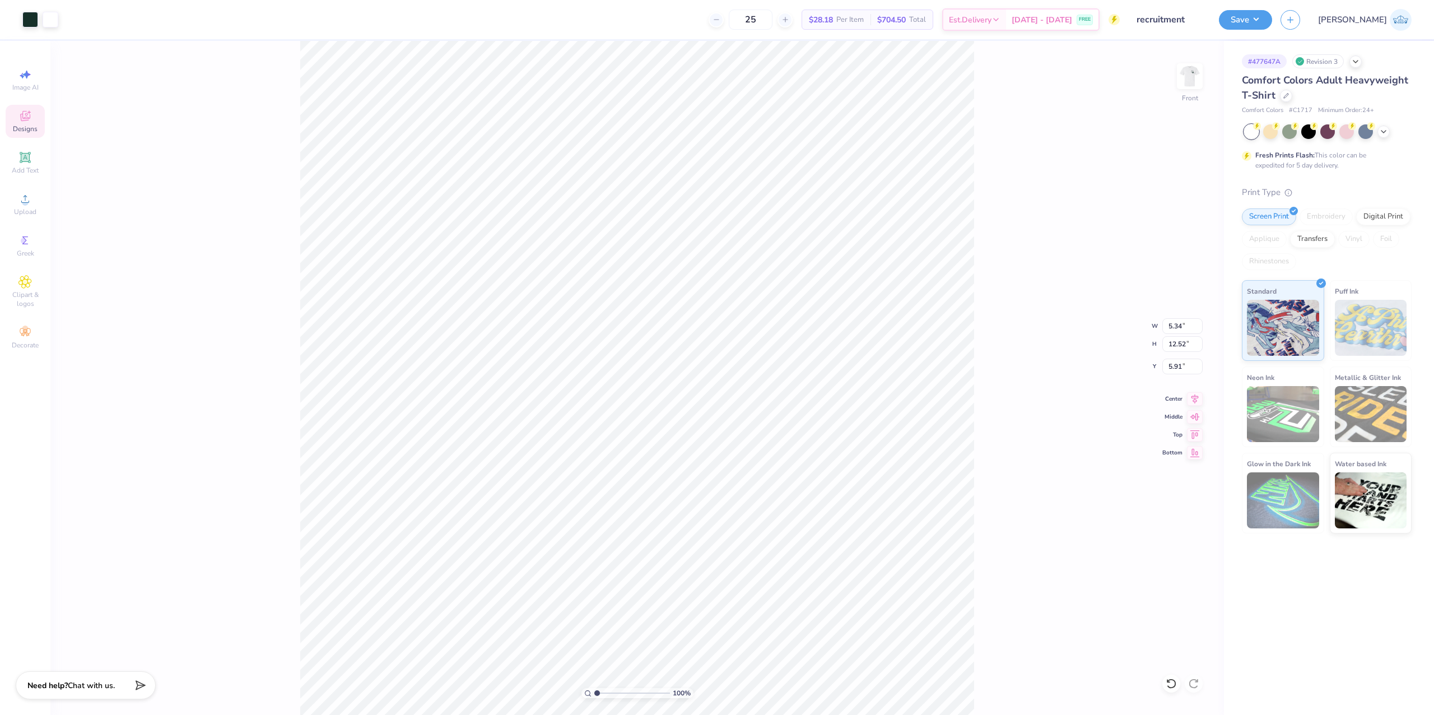
type input "0.30"
type input "0.28"
type input "12.96"
type input "11.94"
type input "8.49"
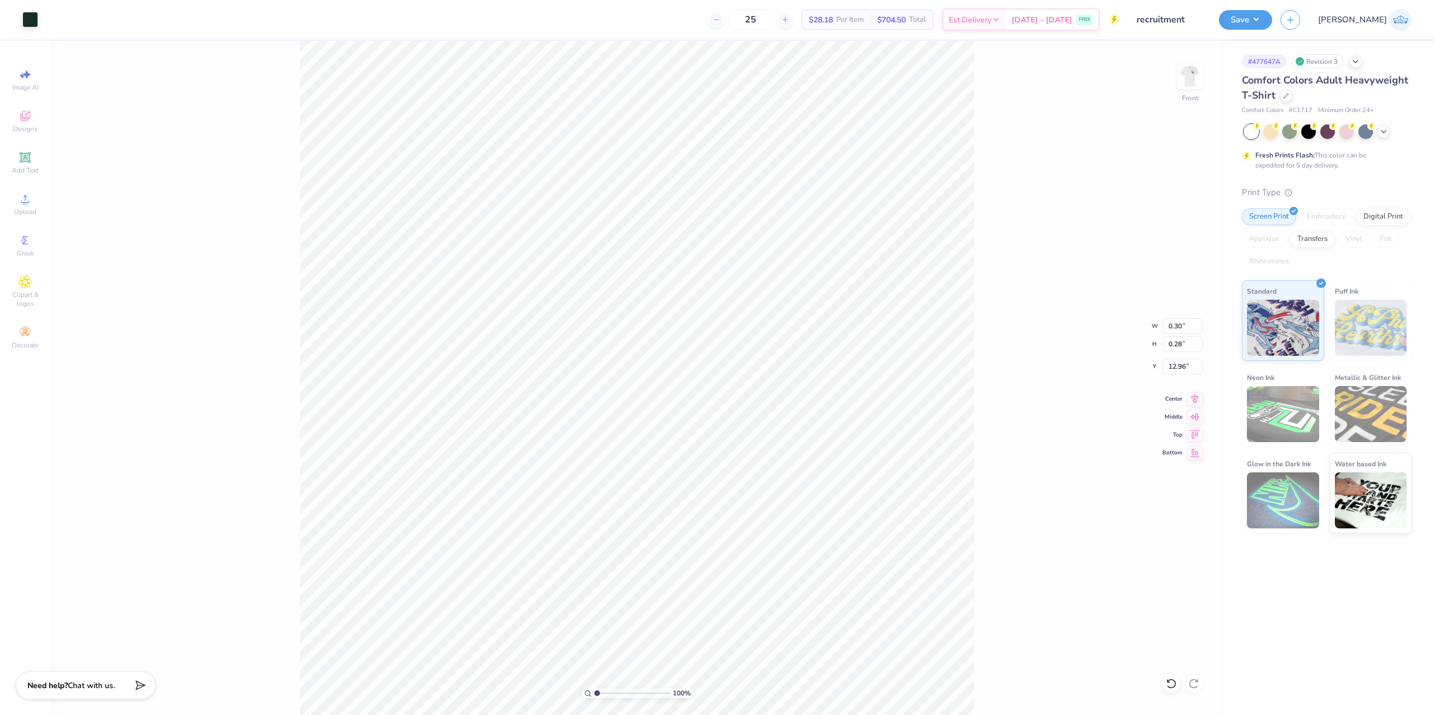
type input "6.79"
type input "3.78"
type input "1.02"
type input "14.26"
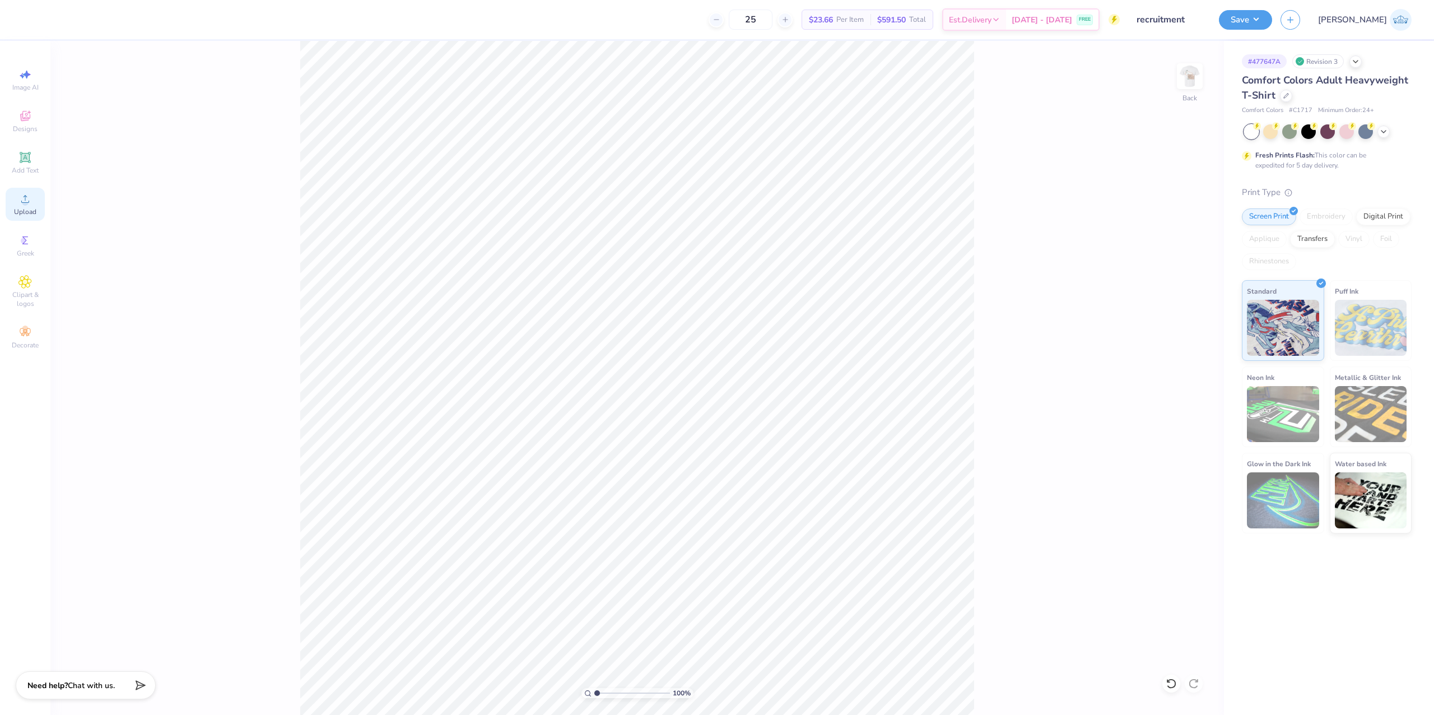
click at [44, 200] on div "Upload" at bounding box center [25, 204] width 39 height 33
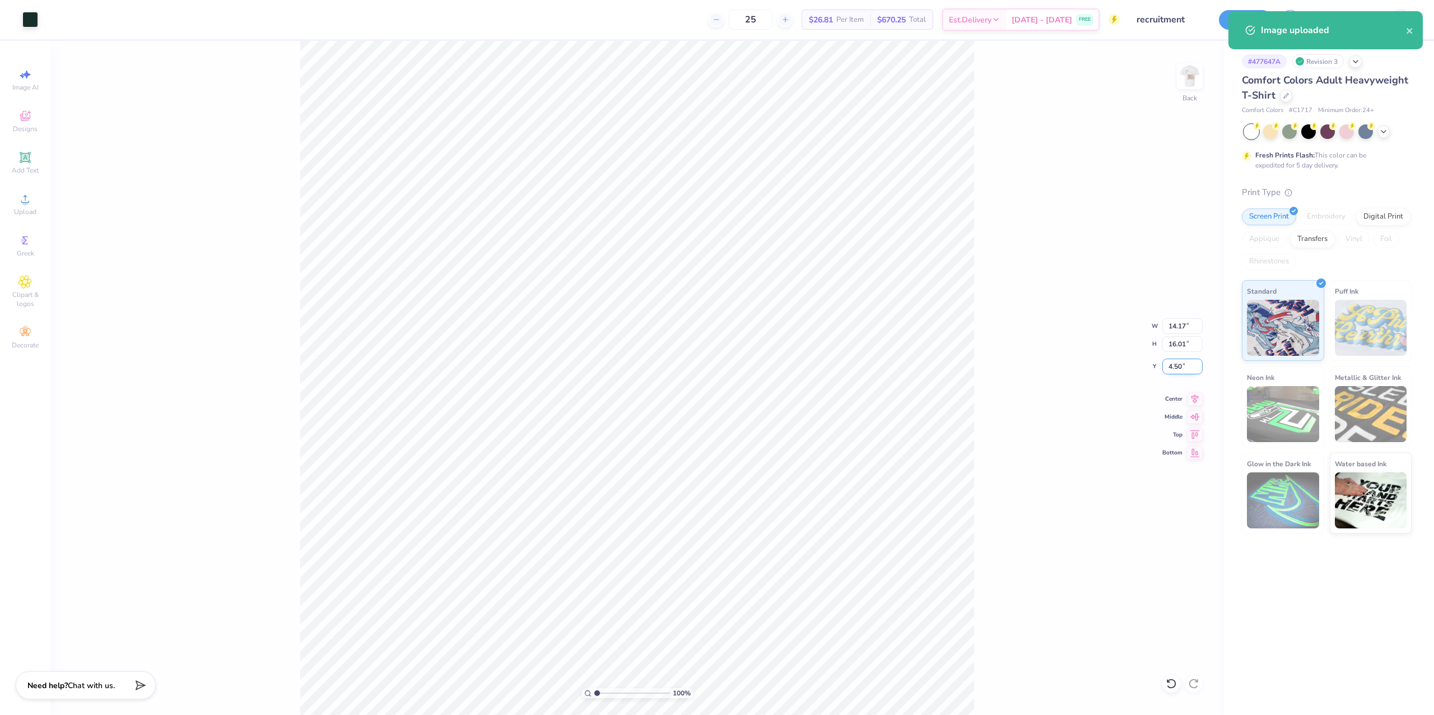
click at [1162, 366] on input "4.50" at bounding box center [1182, 366] width 40 height 16
type input "3.50"
click at [1171, 323] on input "14.17" at bounding box center [1182, 326] width 40 height 16
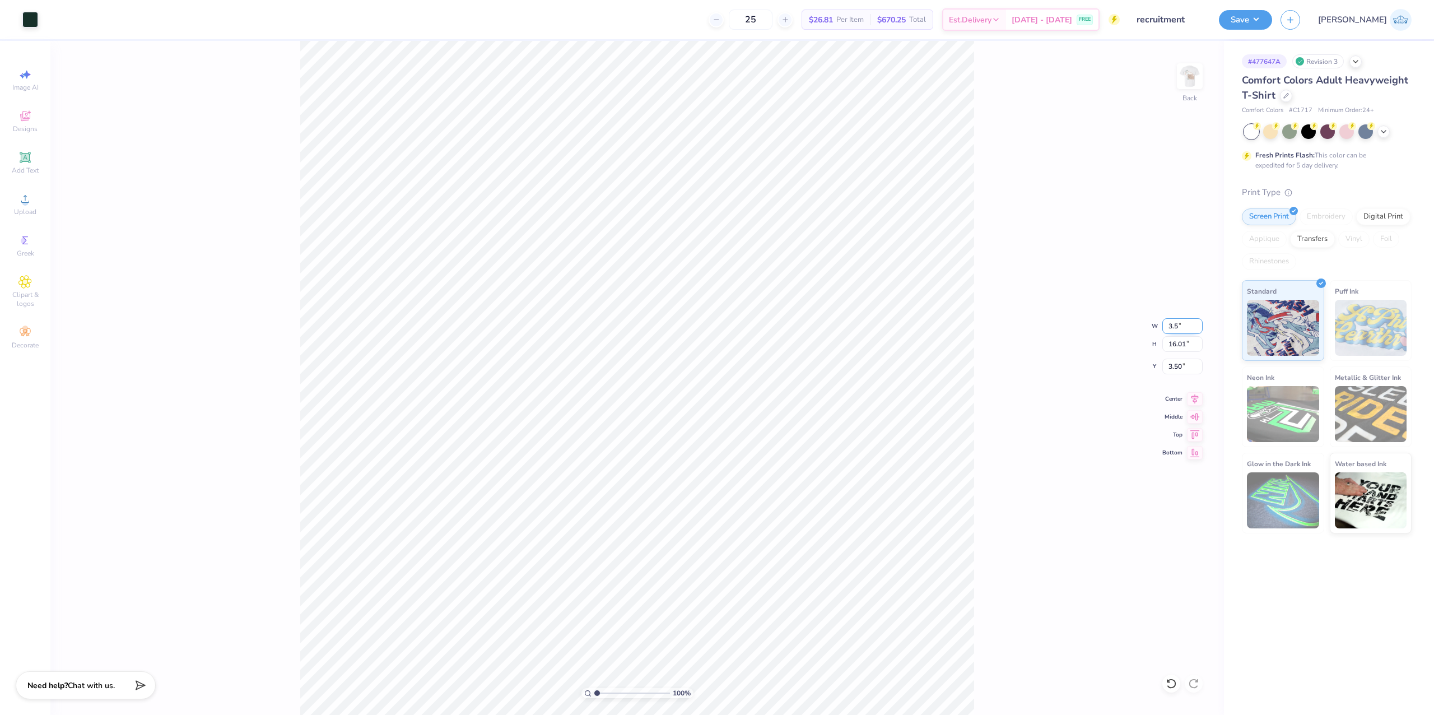
type input "3.50"
type input "3.95"
click at [1173, 362] on input "4.13" at bounding box center [1182, 366] width 40 height 16
type input "3.00"
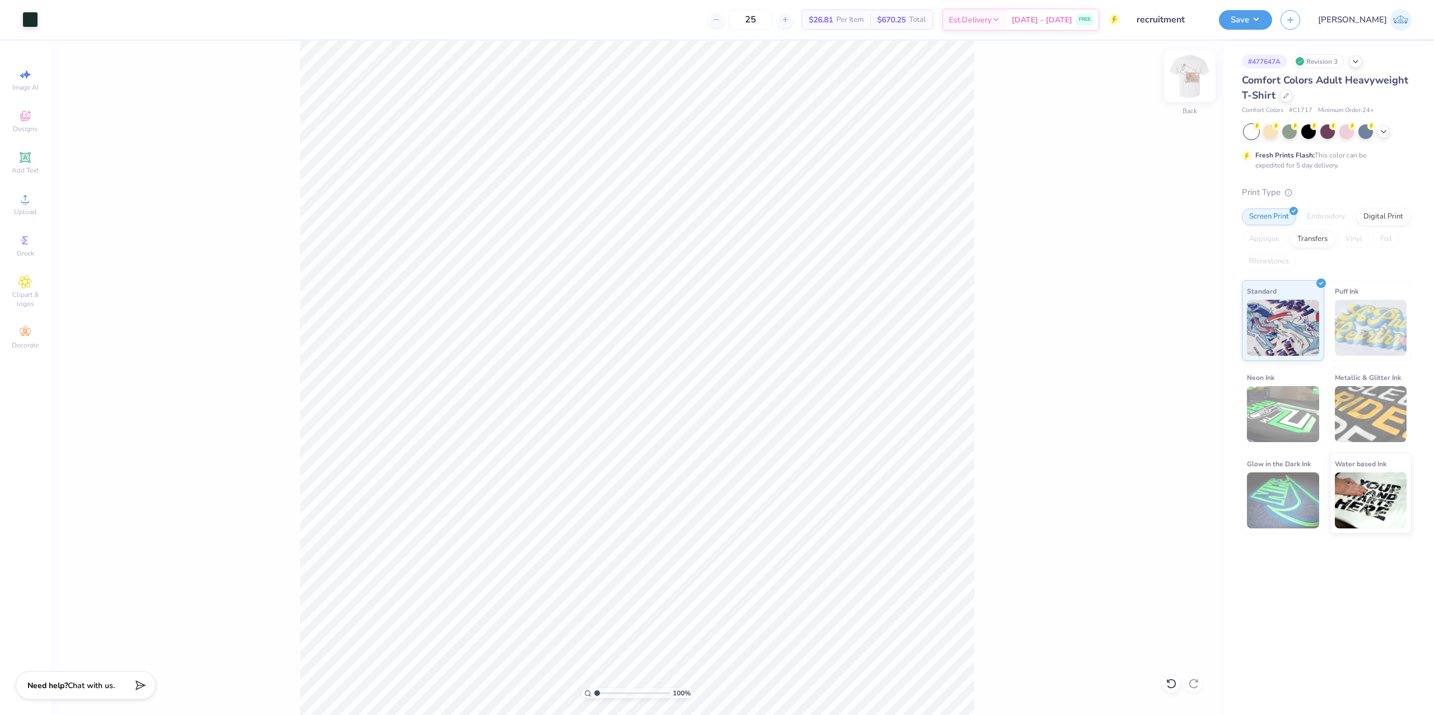
click at [1194, 86] on img at bounding box center [1189, 76] width 45 height 45
click at [422, 488] on div "100 % Front" at bounding box center [636, 378] width 1173 height 674
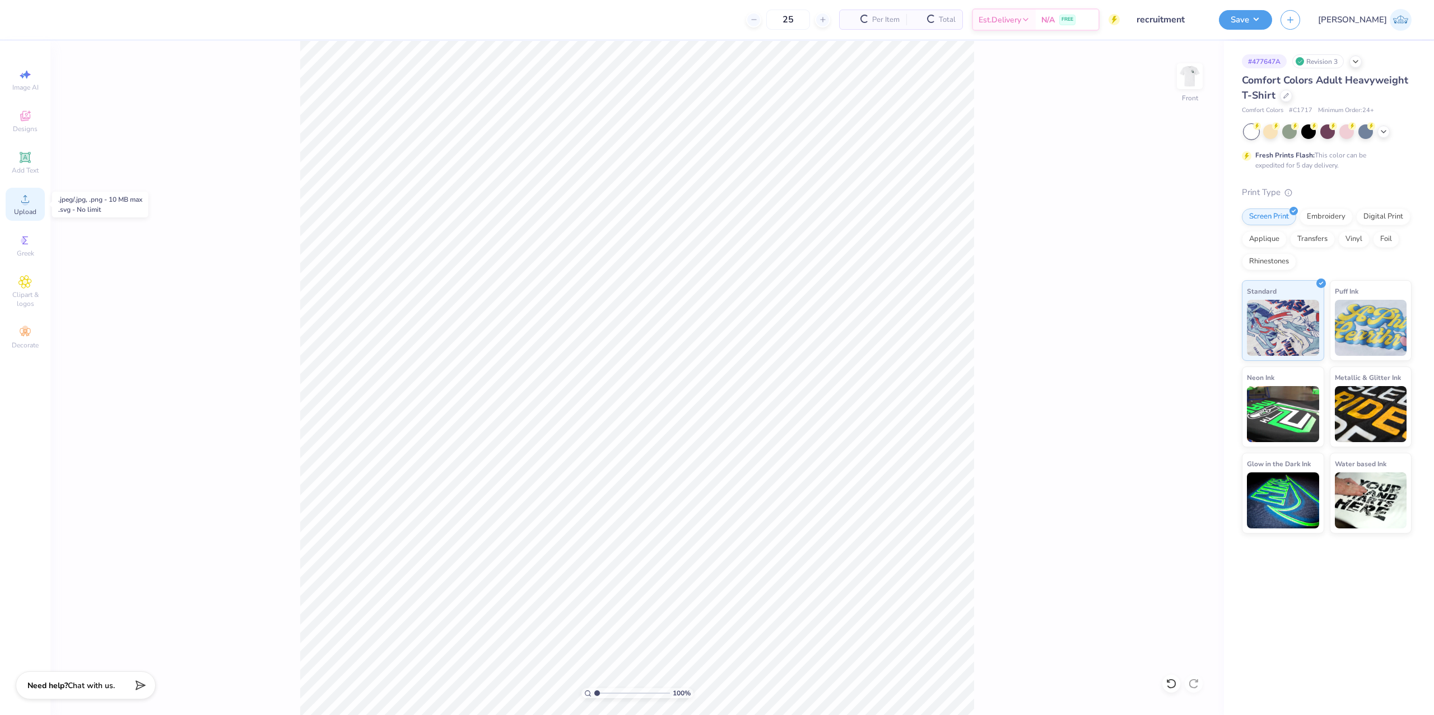
click at [34, 206] on div "Upload" at bounding box center [25, 204] width 39 height 33
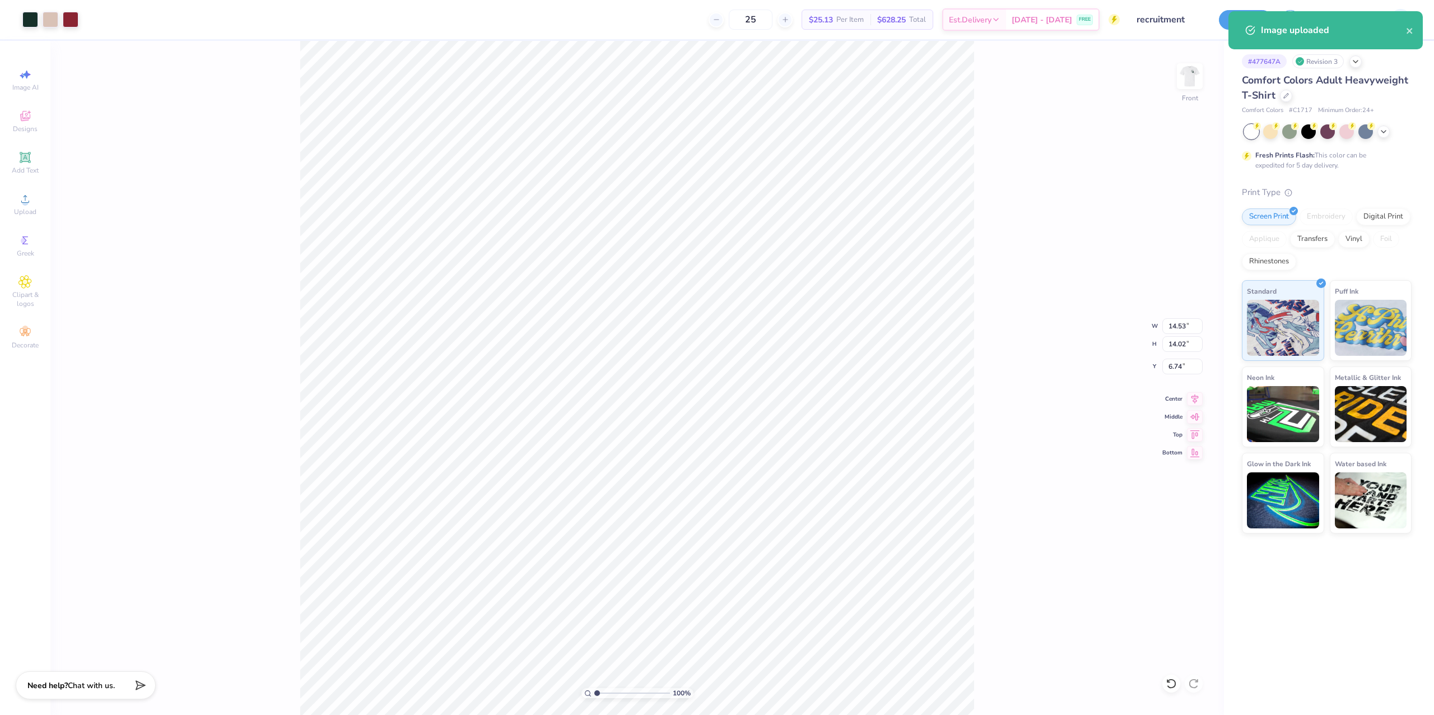
click at [1170, 312] on div "100 % Front W 14.53 14.53 " H 14.02 14.02 " Y 6.74 6.74 " Center Middle Top Bot…" at bounding box center [636, 378] width 1173 height 674
click at [1170, 312] on div "100 % Front W 14.53 H 14.02 Y 6.74 Center Middle Top Bottom" at bounding box center [636, 378] width 1173 height 674
click at [1173, 321] on input "14.53" at bounding box center [1182, 326] width 40 height 16
type input "12.50"
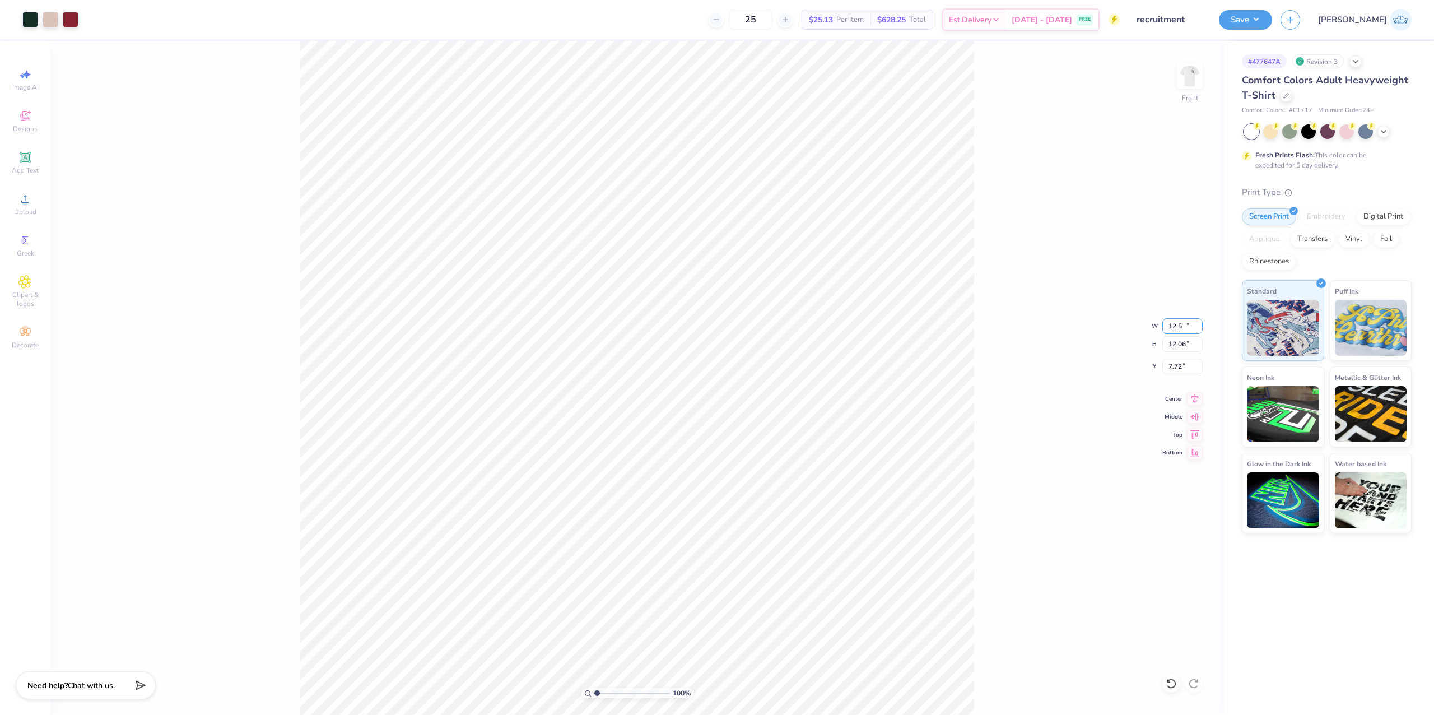
type input "12.06"
click at [1176, 371] on input "7.72" at bounding box center [1182, 366] width 40 height 16
type input "3.00"
click at [1190, 401] on icon at bounding box center [1195, 396] width 16 height 13
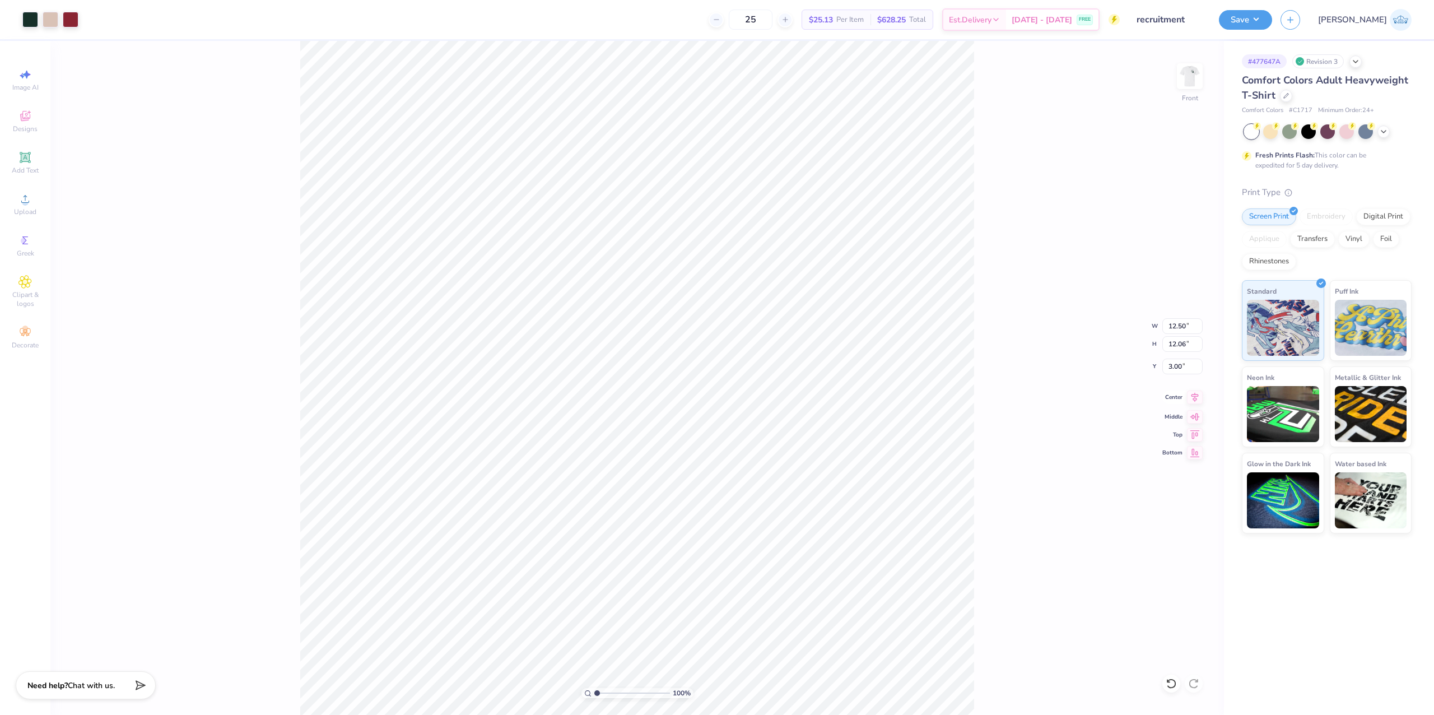
click at [1188, 400] on icon at bounding box center [1195, 396] width 16 height 13
click at [1272, 15] on button "Save" at bounding box center [1244, 18] width 53 height 20
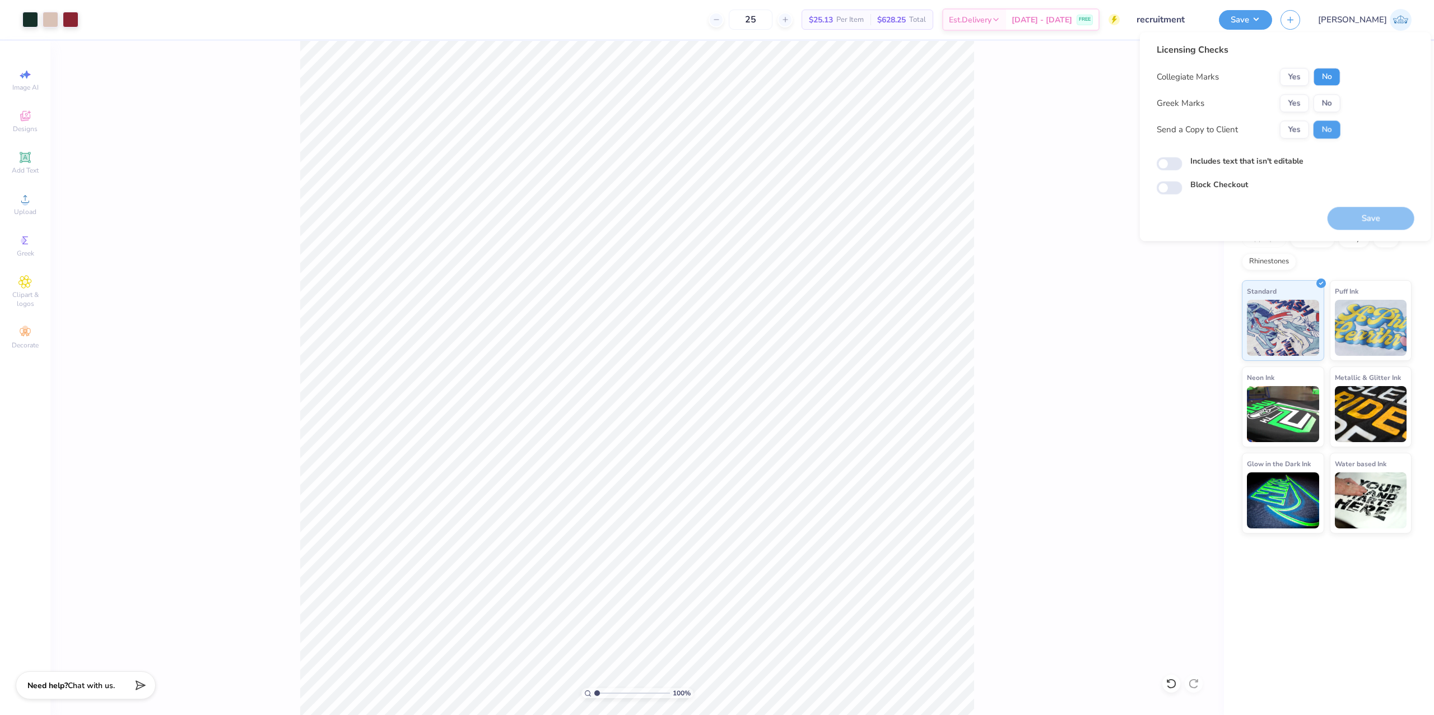
click at [1325, 74] on button "No" at bounding box center [1326, 77] width 27 height 18
click at [1326, 105] on button "No" at bounding box center [1326, 103] width 27 height 18
click at [1284, 134] on button "Yes" at bounding box center [1294, 129] width 29 height 18
click at [1169, 161] on input "Includes text that isn't editable" at bounding box center [1169, 163] width 26 height 13
checkbox input "true"
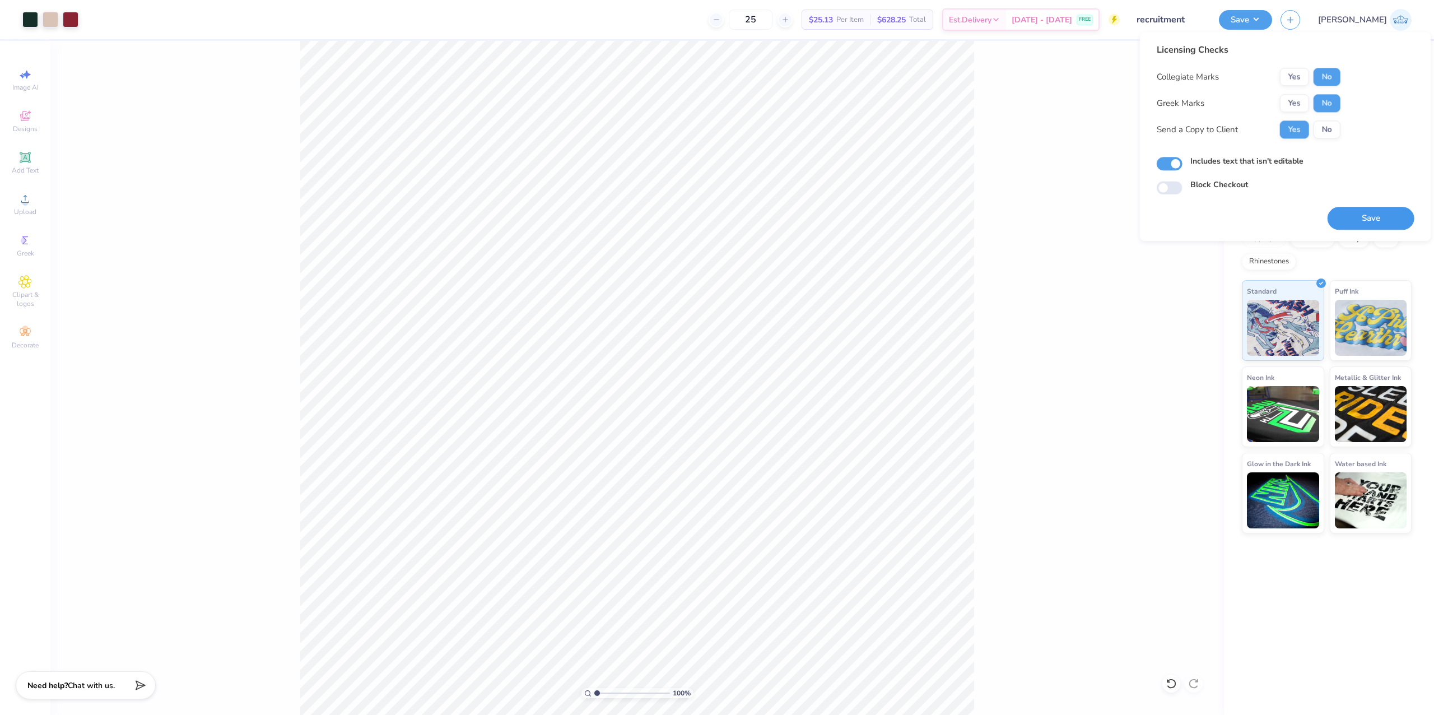
click at [1373, 218] on button "Save" at bounding box center [1370, 218] width 87 height 23
